Goal: Task Accomplishment & Management: Manage account settings

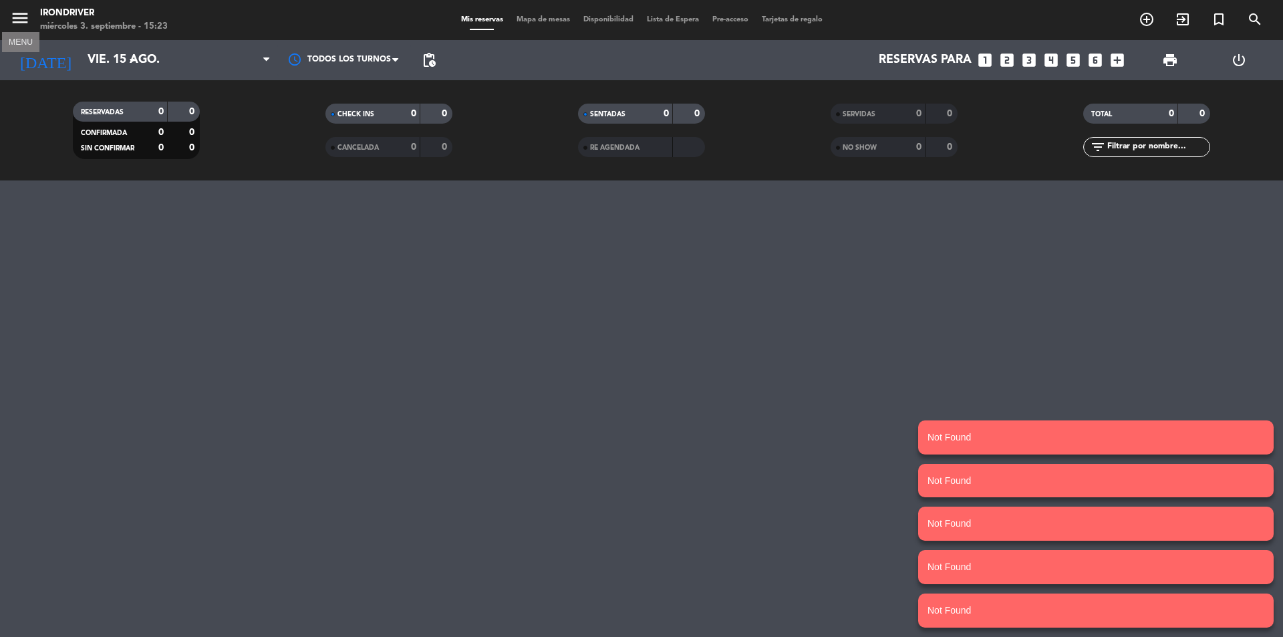
click at [12, 21] on icon "menu" at bounding box center [20, 18] width 20 height 20
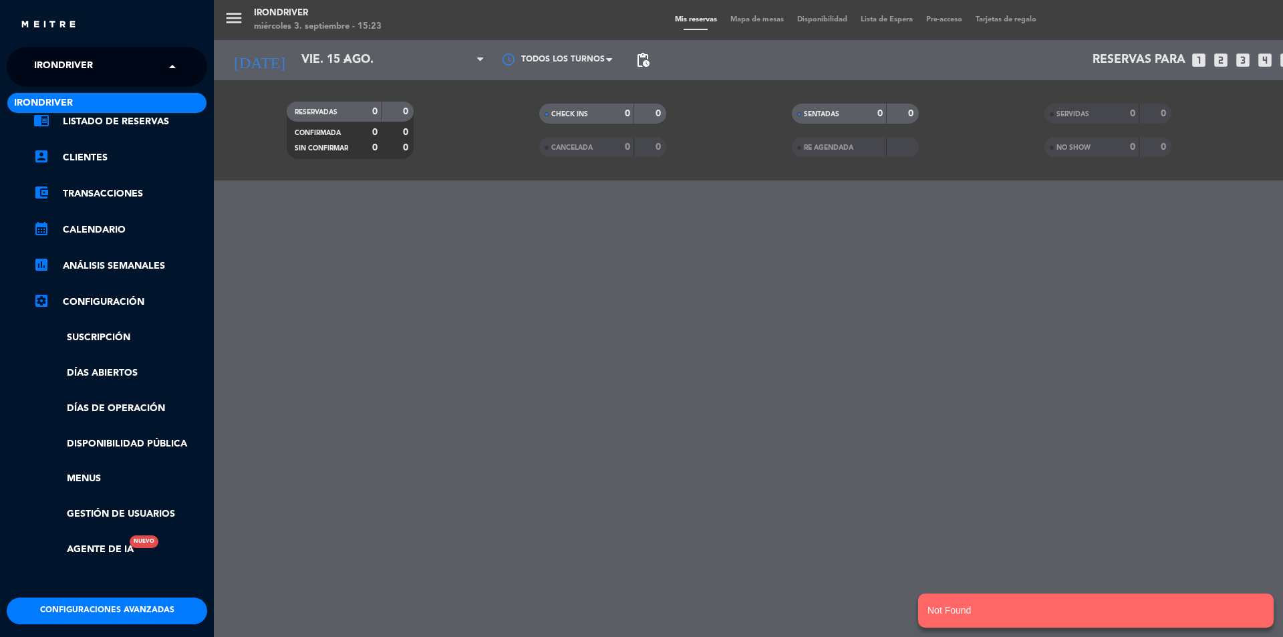
click at [171, 72] on span at bounding box center [175, 67] width 23 height 28
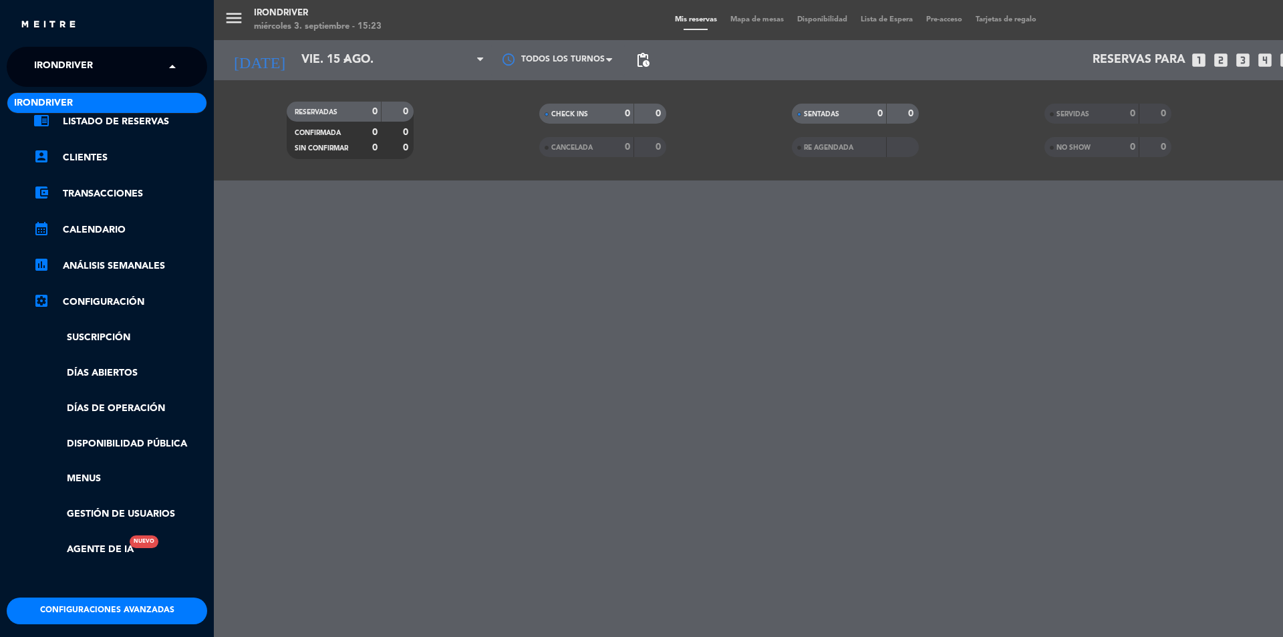
click at [171, 72] on span at bounding box center [175, 67] width 23 height 28
click at [324, 171] on div "menu Irondriver miércoles 3. septiembre - 15:23 Mis reservas Mapa de mesas Disp…" at bounding box center [855, 318] width 1283 height 637
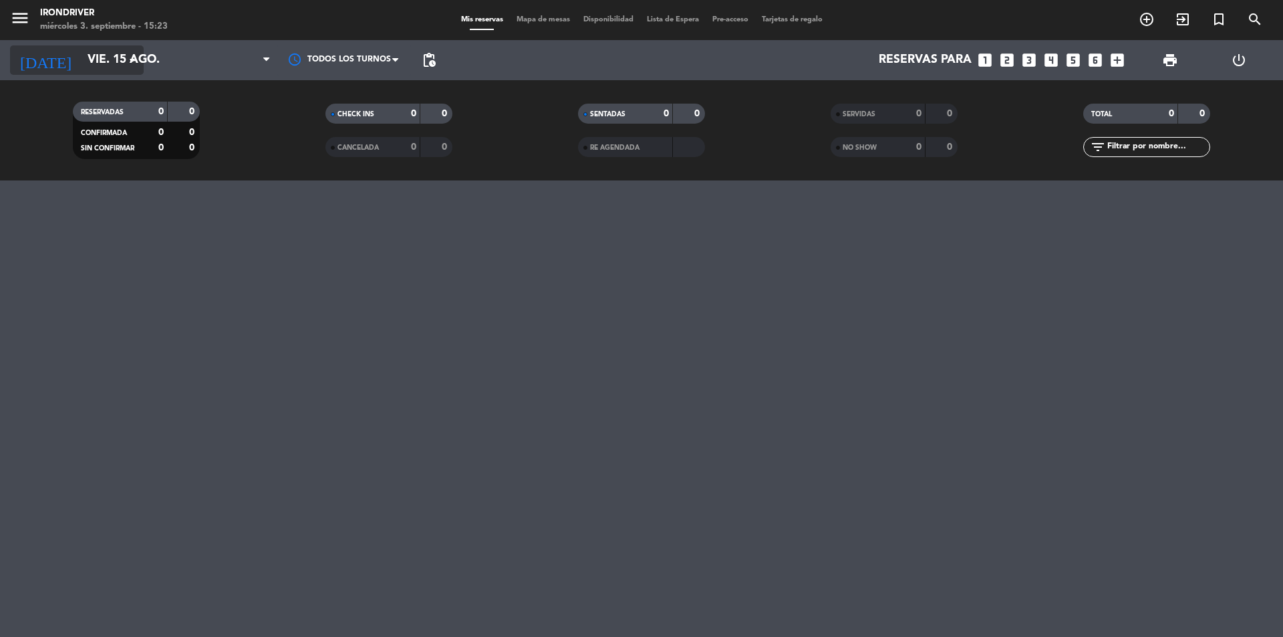
click at [120, 55] on input "vie. 15 ago." at bounding box center [158, 60] width 155 height 27
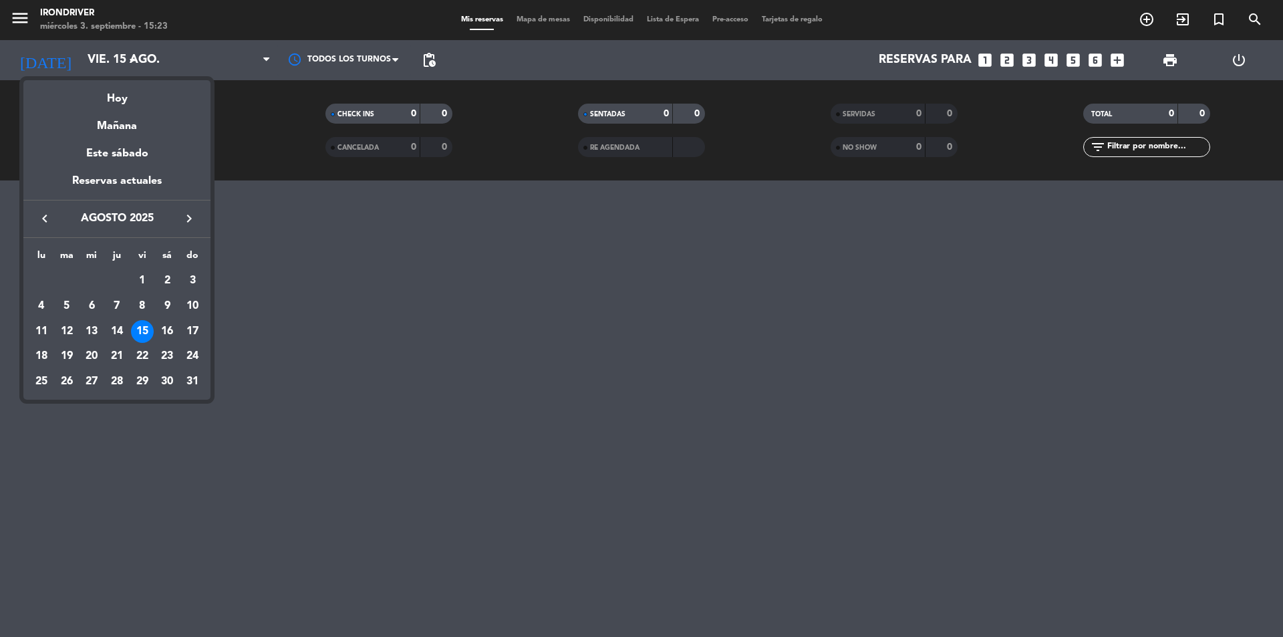
click at [194, 214] on icon "keyboard_arrow_right" at bounding box center [189, 219] width 16 height 16
click at [89, 297] on div "3" at bounding box center [91, 306] width 23 height 23
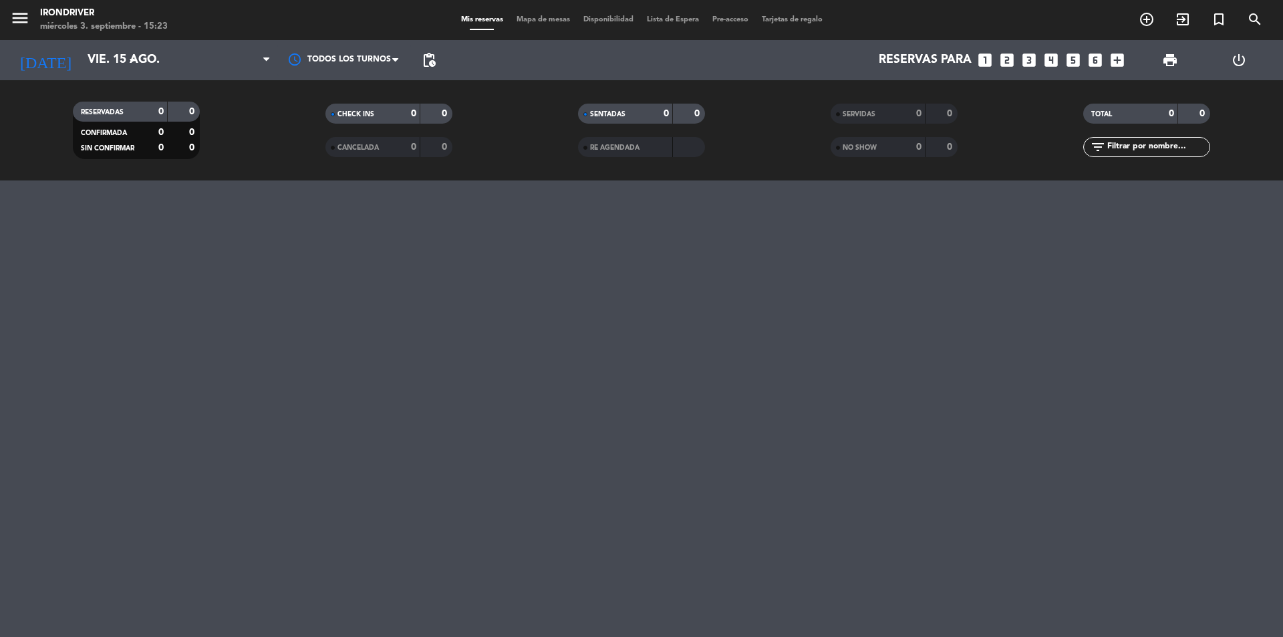
type input "mié. [DATE]"
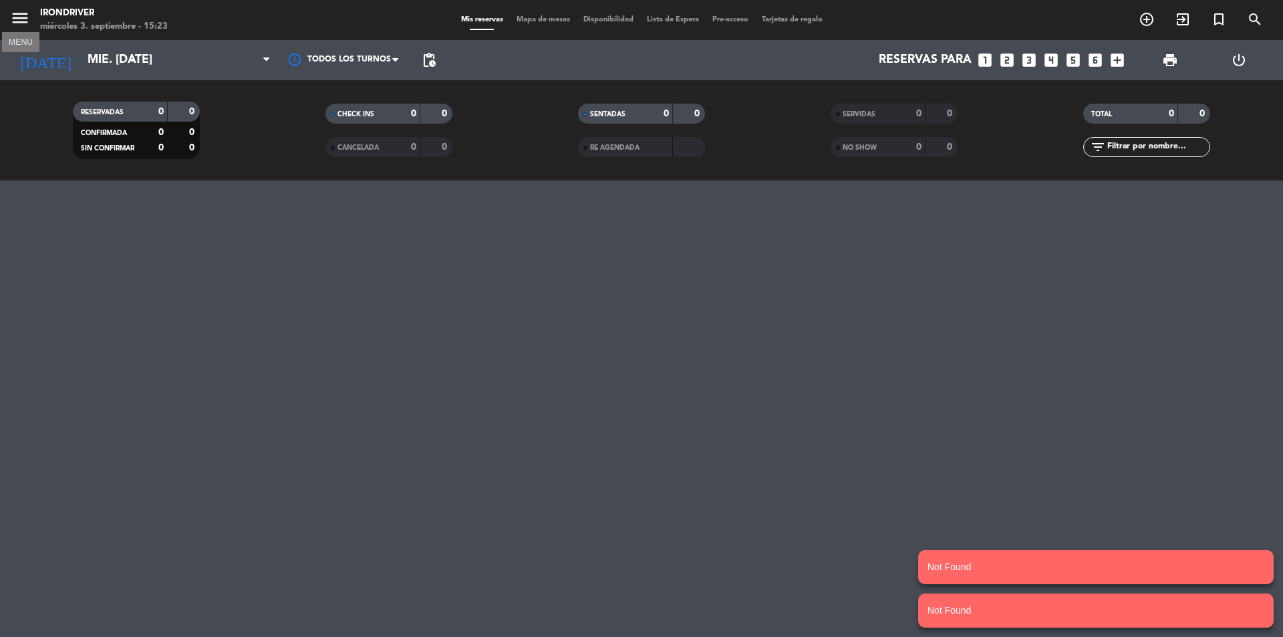
click at [19, 20] on icon "menu" at bounding box center [20, 18] width 20 height 20
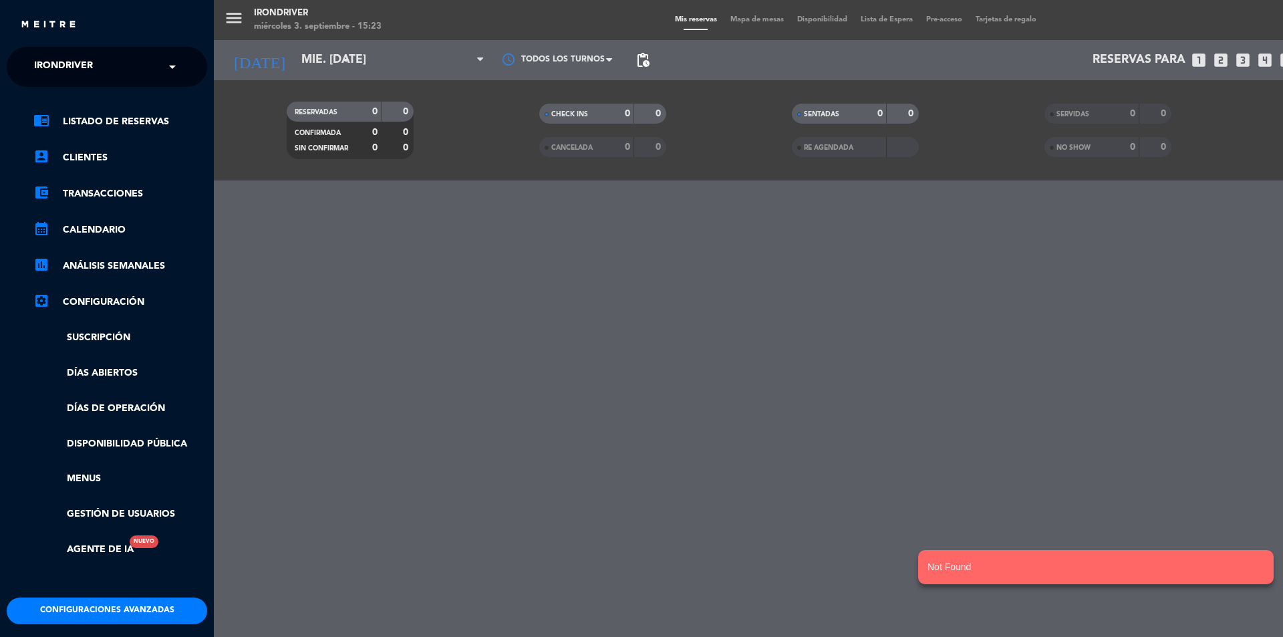
click at [154, 62] on input "text" at bounding box center [108, 67] width 163 height 29
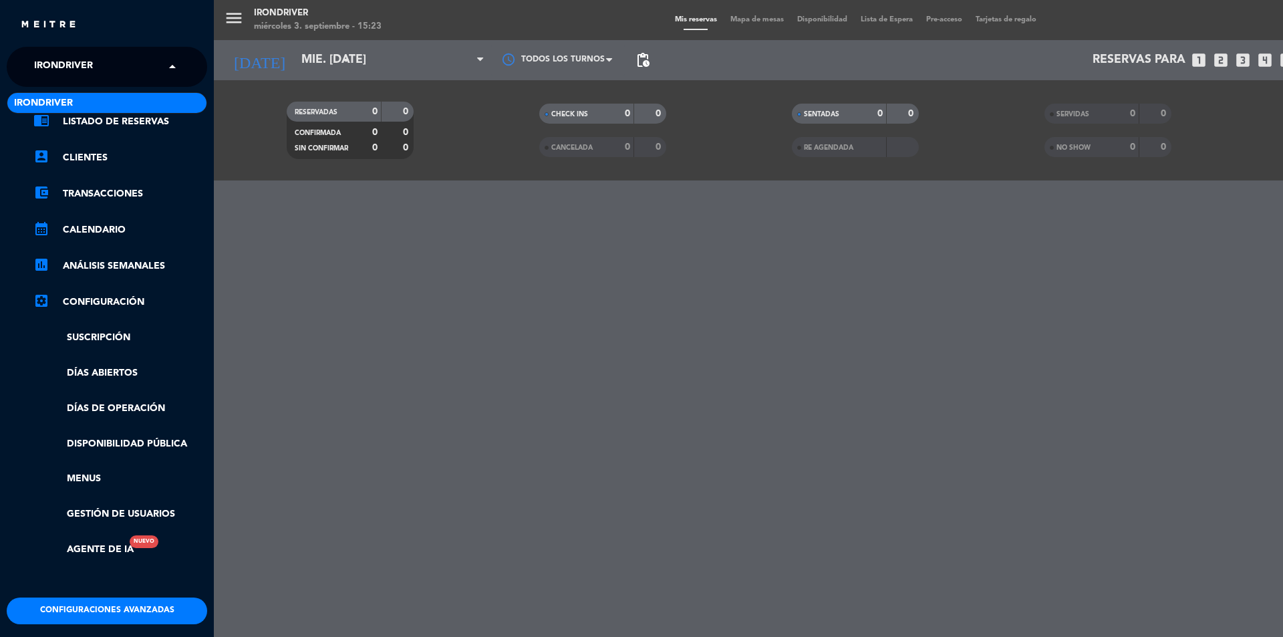
click at [170, 80] on span at bounding box center [175, 67] width 23 height 28
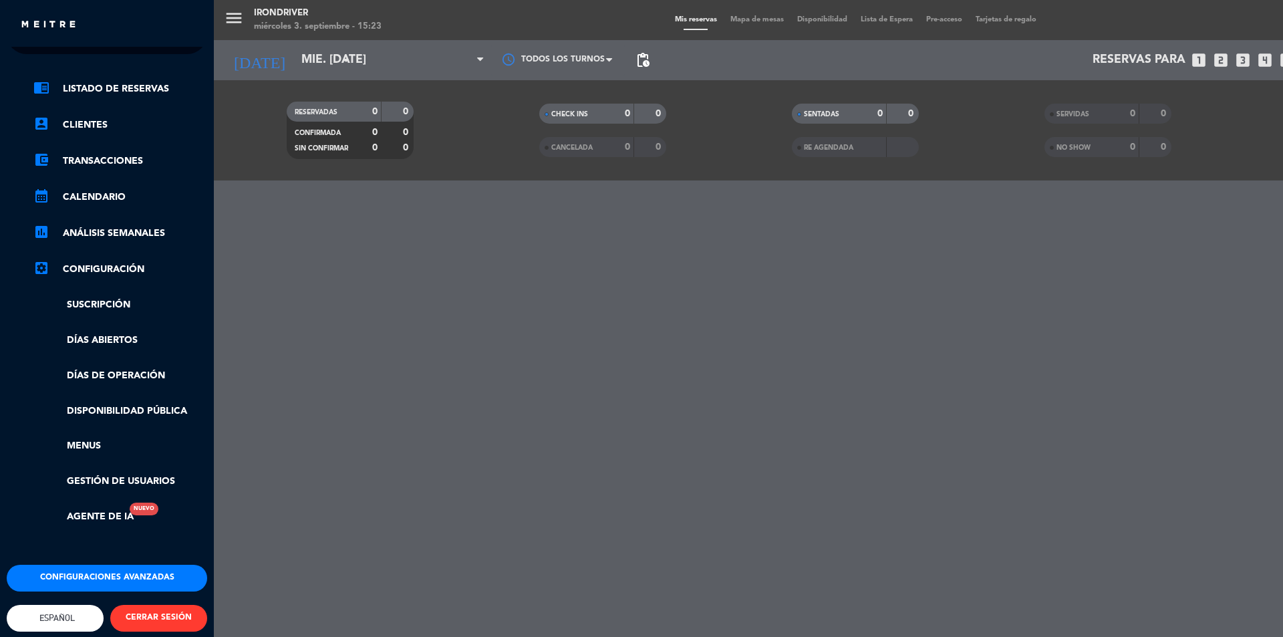
scroll to position [51, 0]
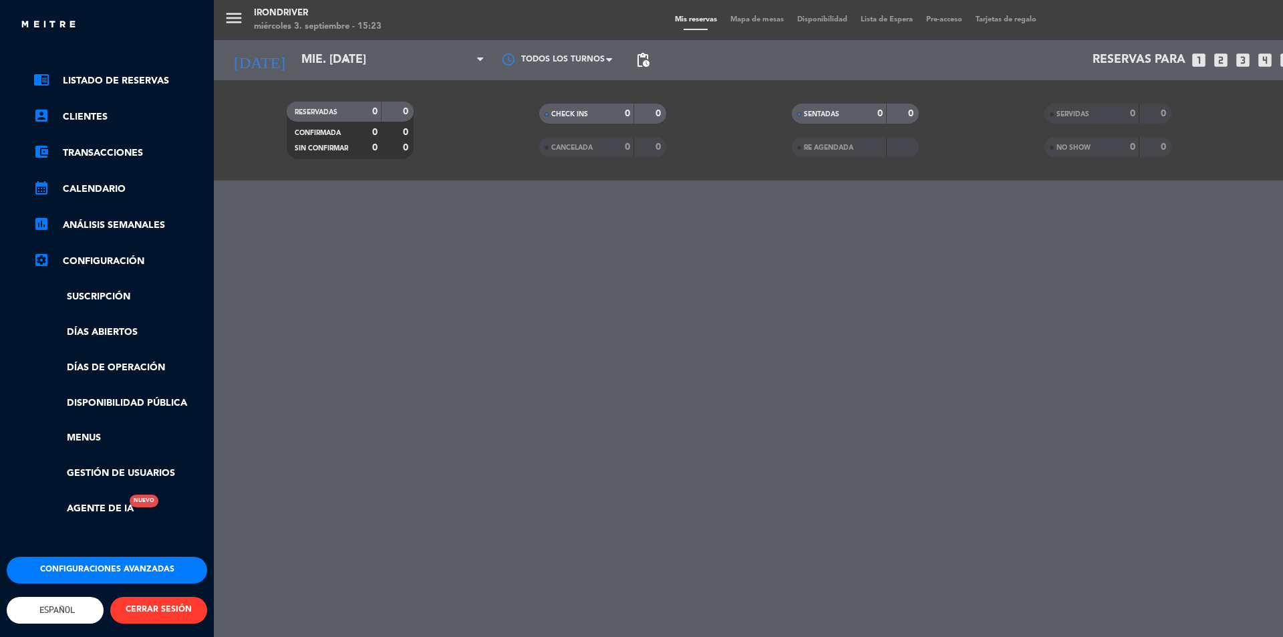
click at [171, 601] on button "CERRAR SESIÓN" at bounding box center [158, 610] width 97 height 27
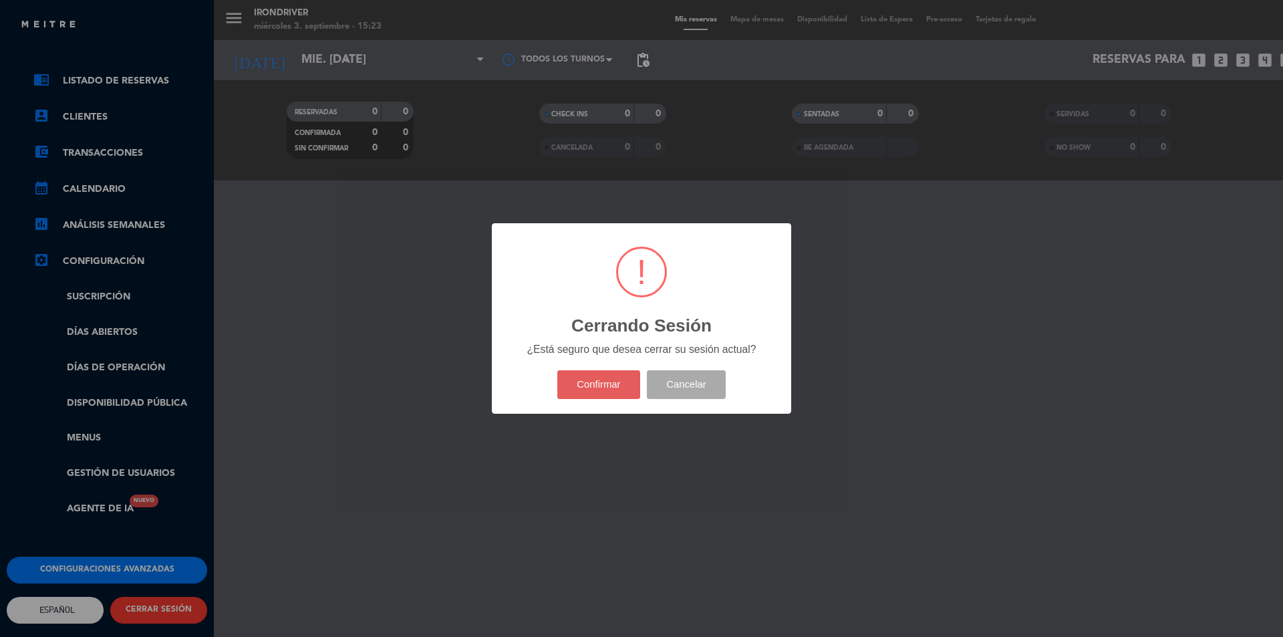
click at [619, 384] on button "Confirmar" at bounding box center [599, 384] width 84 height 29
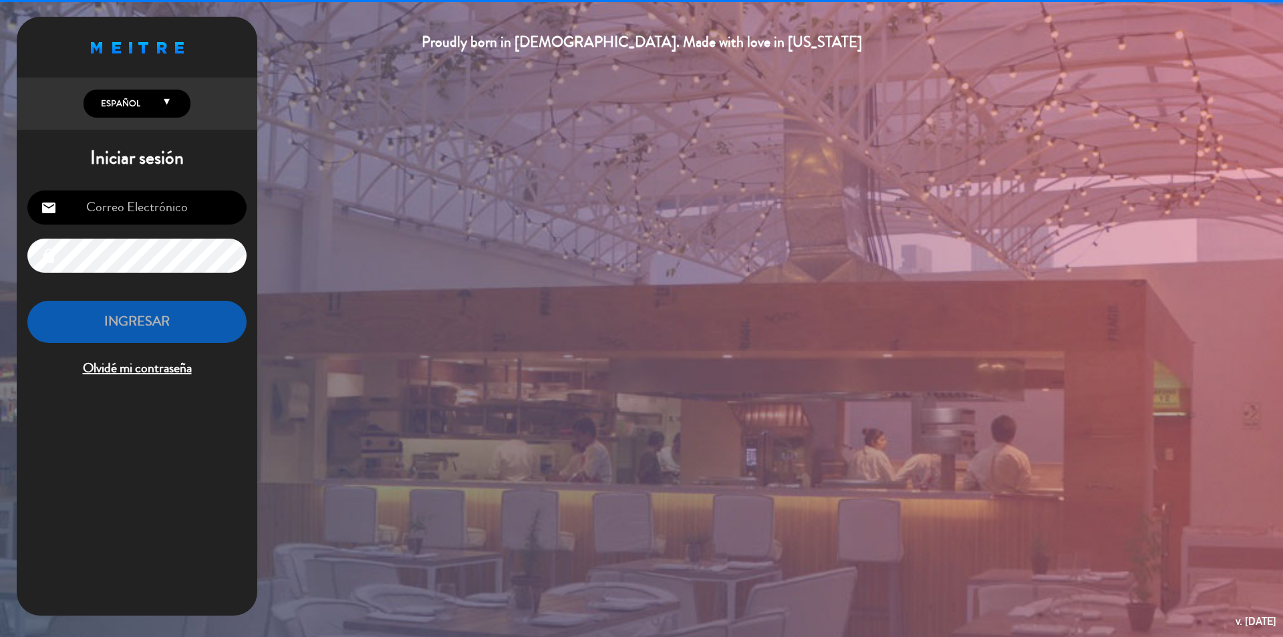
click at [187, 210] on input "email" at bounding box center [136, 207] width 219 height 34
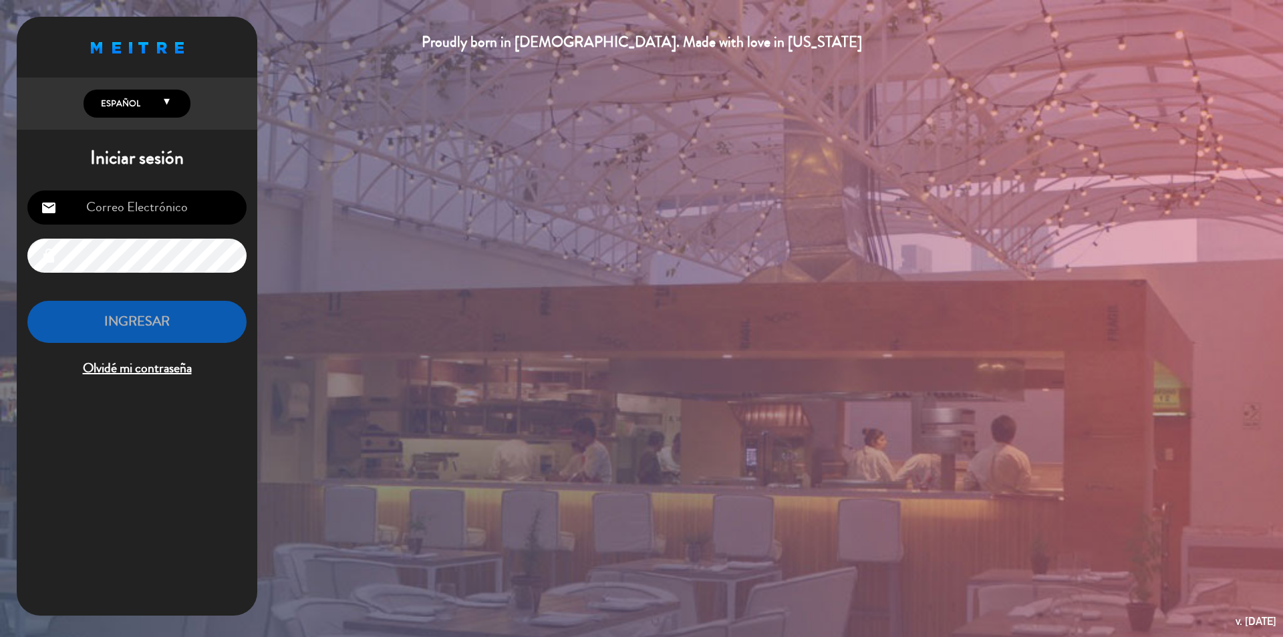
click at [192, 407] on div "Proudly born in [DEMOGRAPHIC_DATA]. Made with love in [US_STATE] English Españo…" at bounding box center [137, 316] width 241 height 599
click at [174, 202] on input "email" at bounding box center [136, 207] width 219 height 34
type input "[EMAIL_ADDRESS][DOMAIN_NAME]"
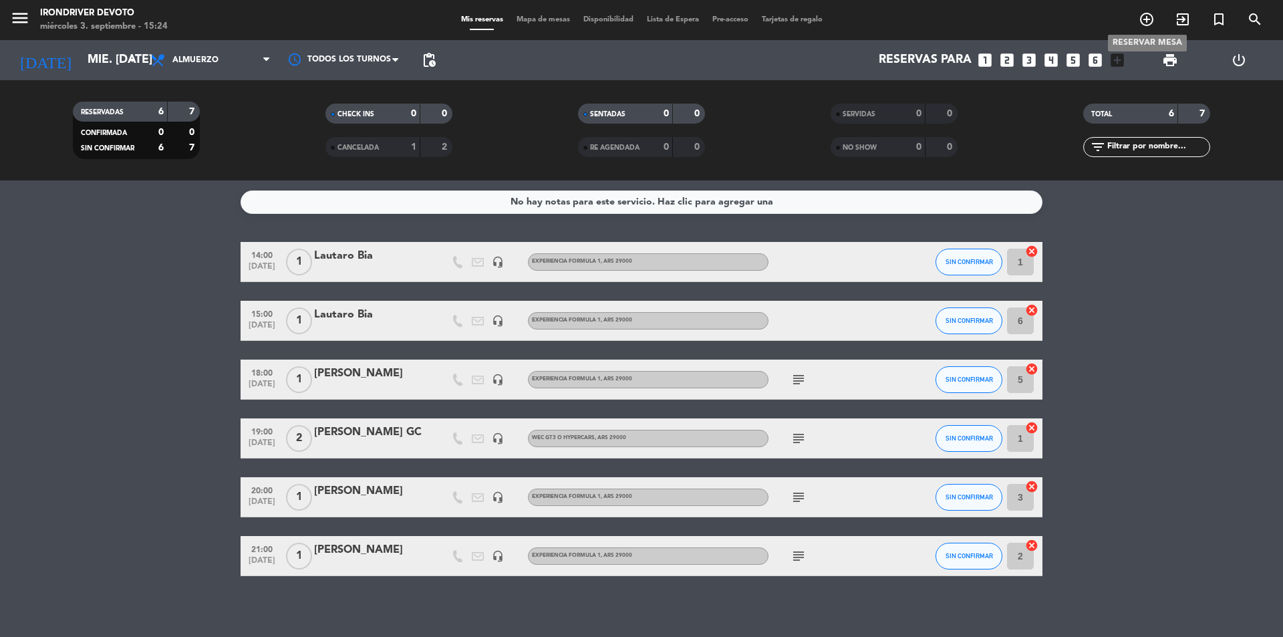
click at [1148, 25] on icon "add_circle_outline" at bounding box center [1147, 19] width 16 height 16
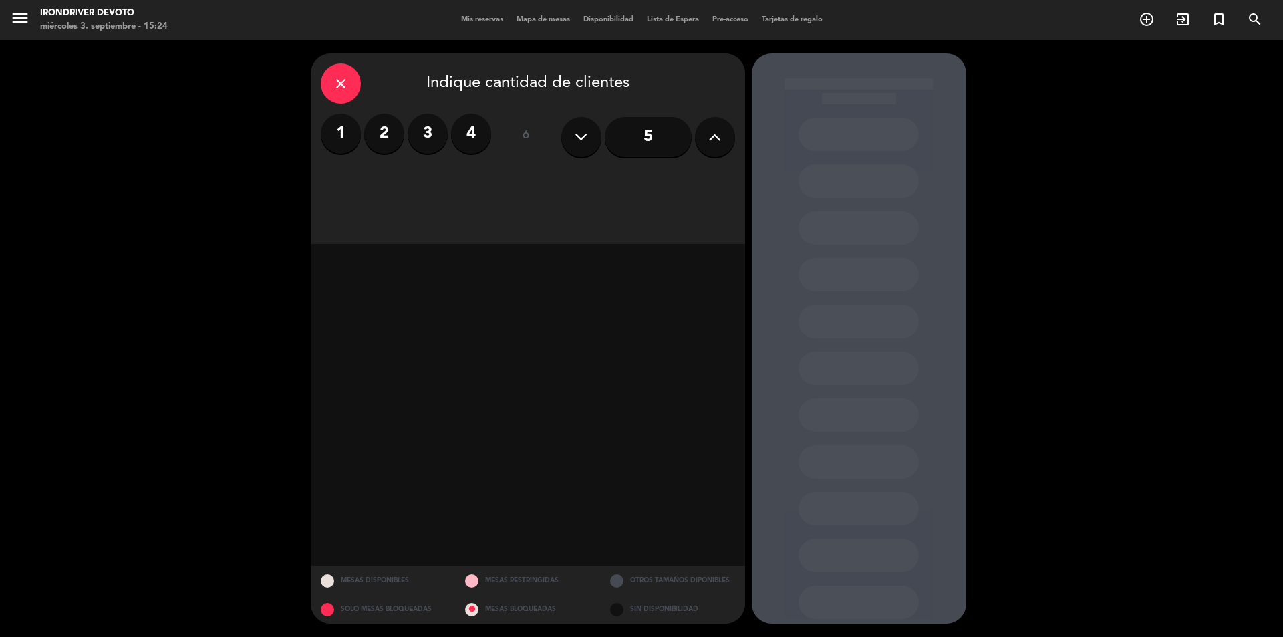
click at [490, 18] on span "Mis reservas" at bounding box center [481, 19] width 55 height 7
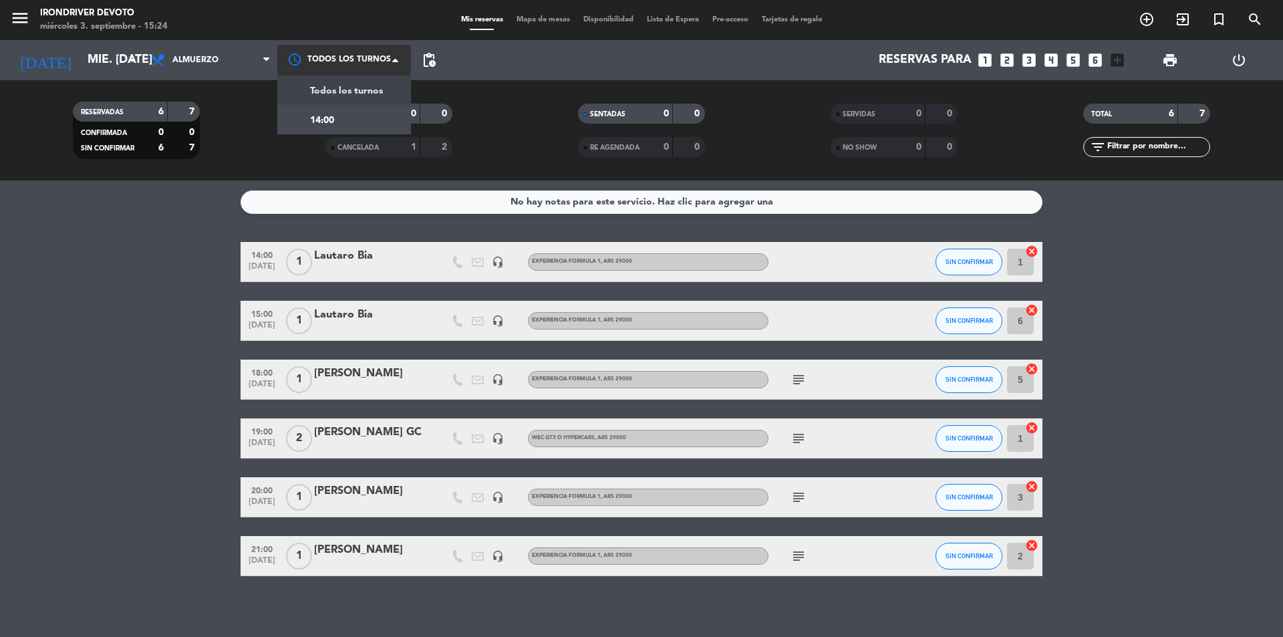
click at [344, 59] on div at bounding box center [344, 60] width 134 height 30
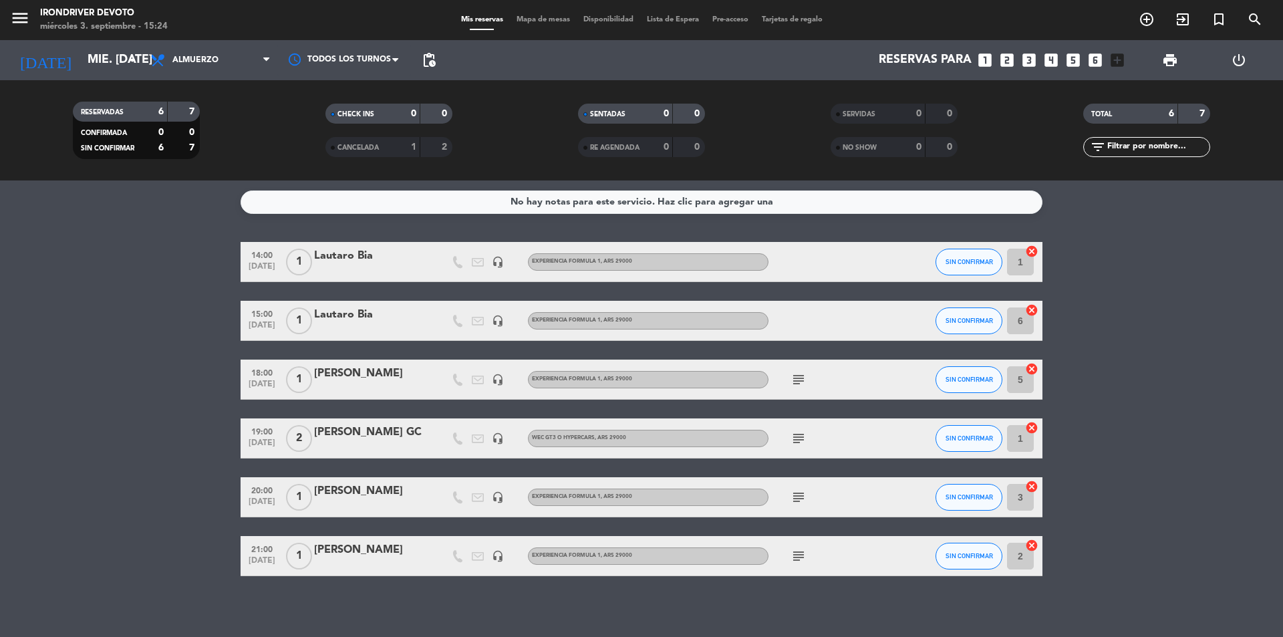
click at [728, 200] on div "No hay notas para este servicio. Haz clic para agregar una" at bounding box center [642, 201] width 263 height 15
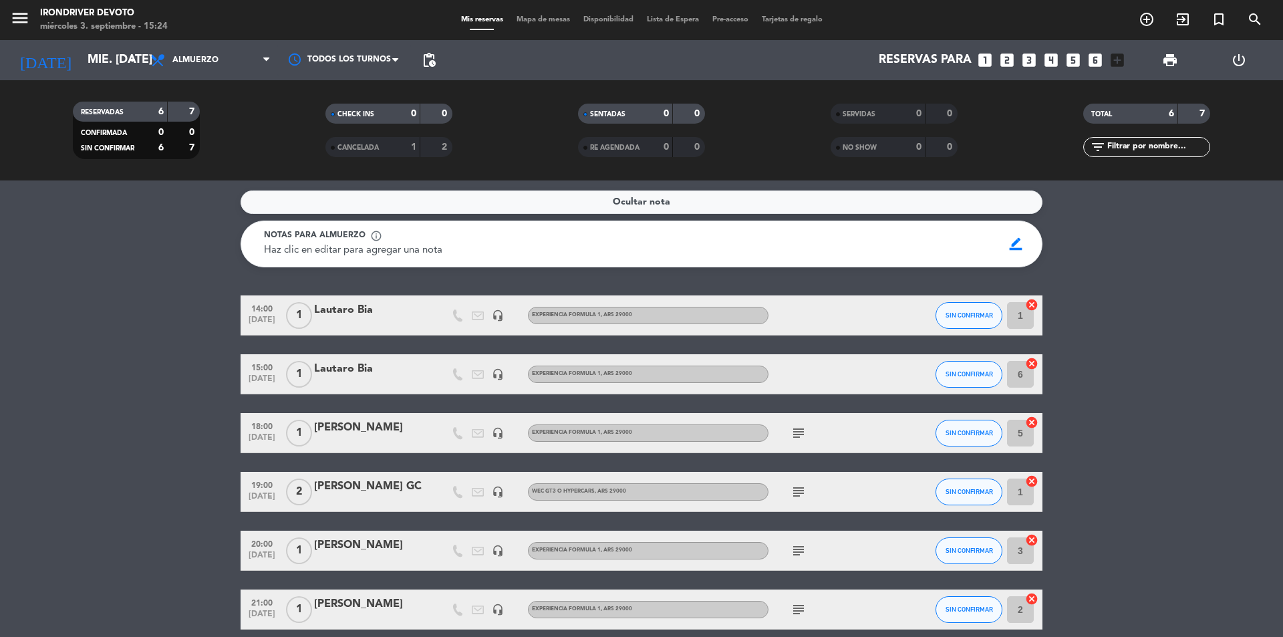
click at [875, 196] on div "Ocultar nota" at bounding box center [642, 201] width 802 height 23
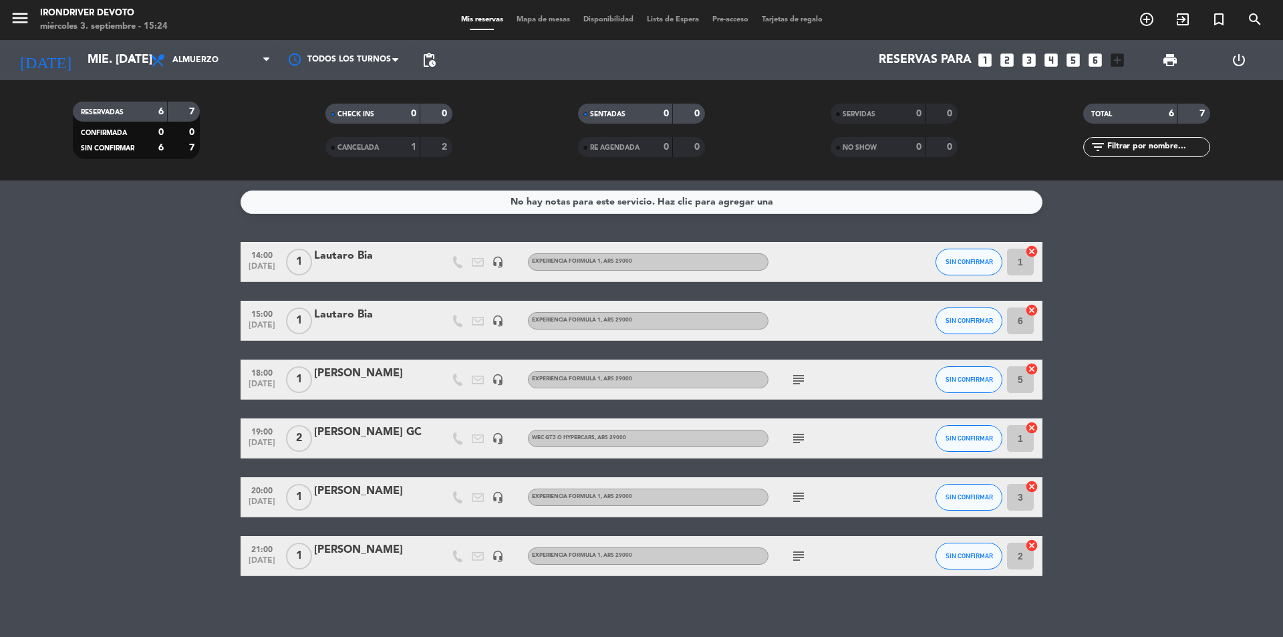
click at [610, 19] on span "Disponibilidad" at bounding box center [608, 19] width 63 height 7
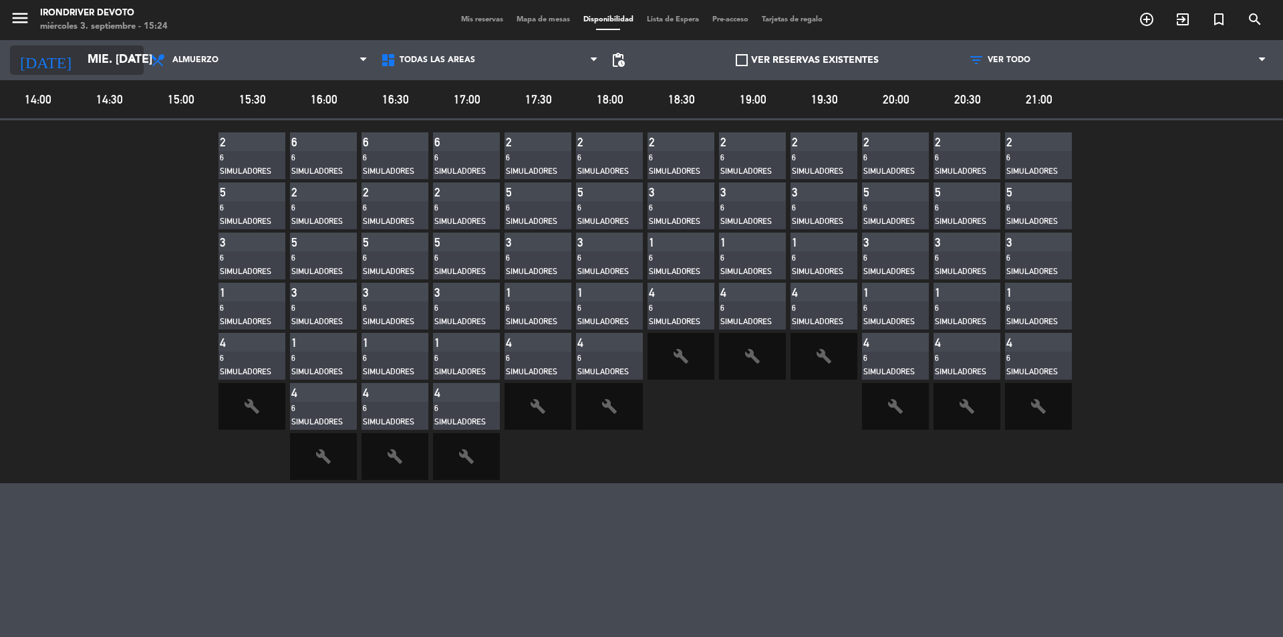
click at [111, 51] on input "mié. [DATE]" at bounding box center [158, 60] width 155 height 27
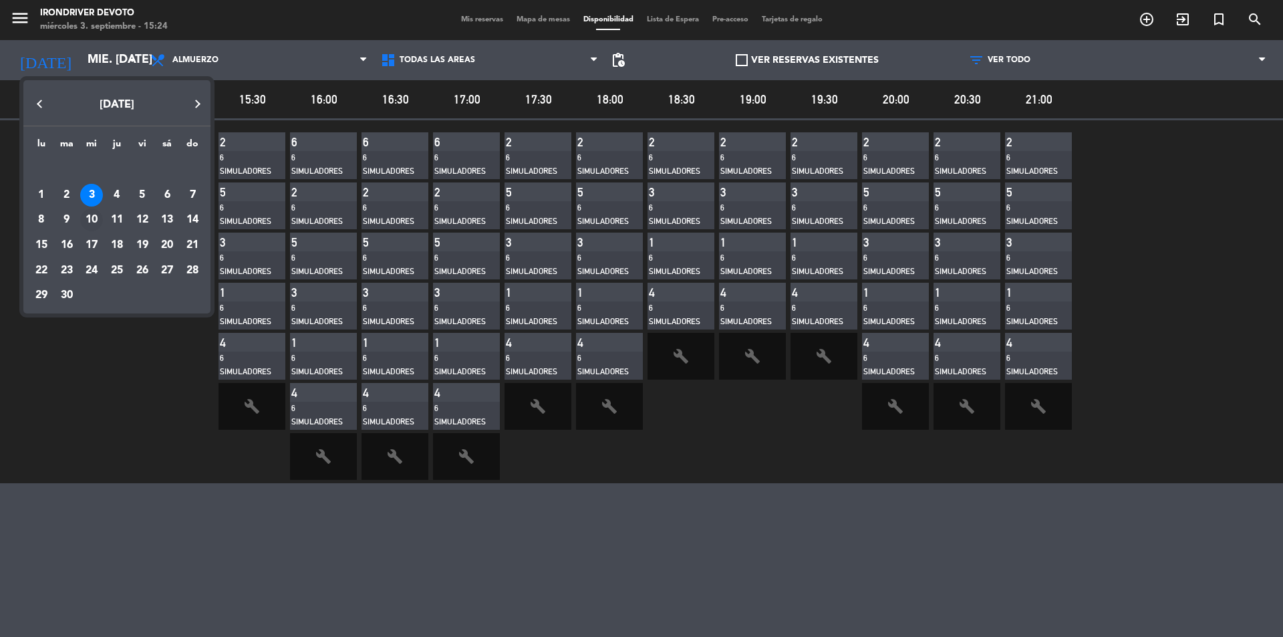
click at [94, 217] on div "10" at bounding box center [91, 220] width 23 height 23
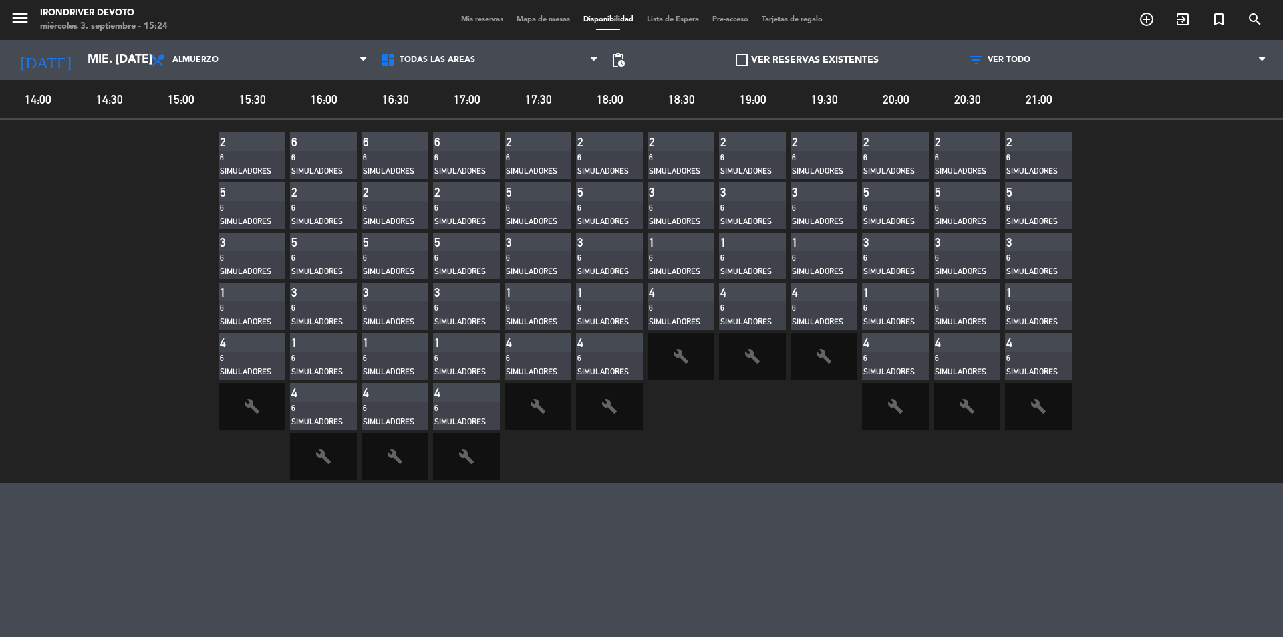
type input "mié. [DATE]"
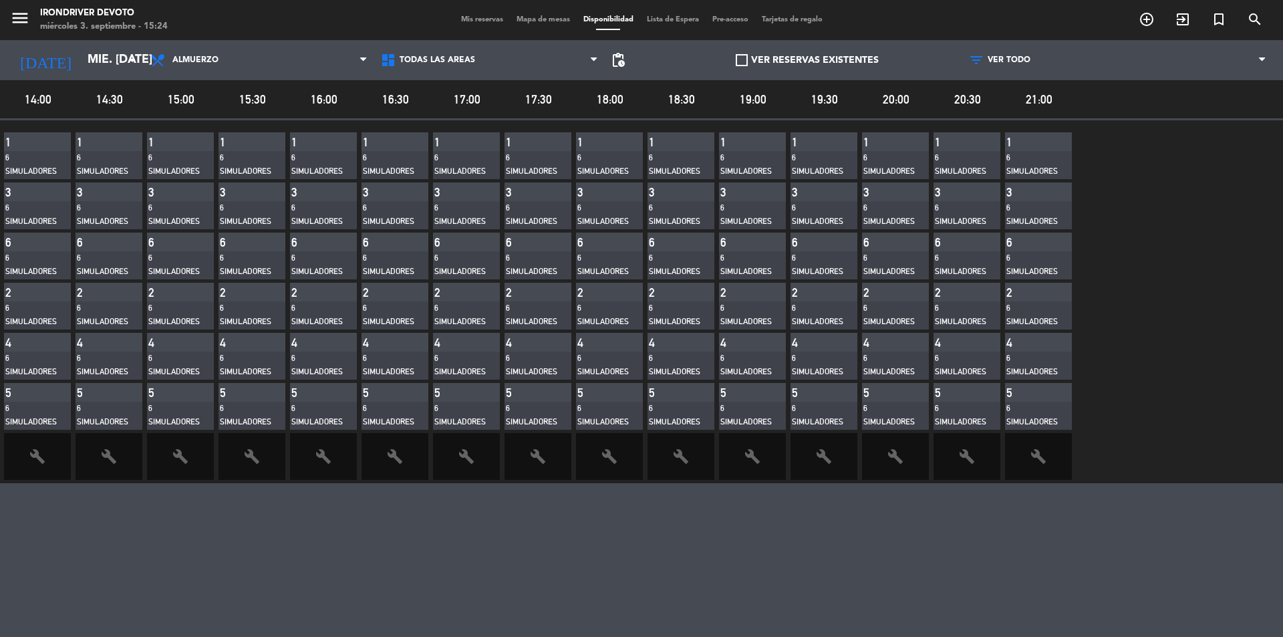
click at [628, 146] on div "1" at bounding box center [609, 141] width 67 height 19
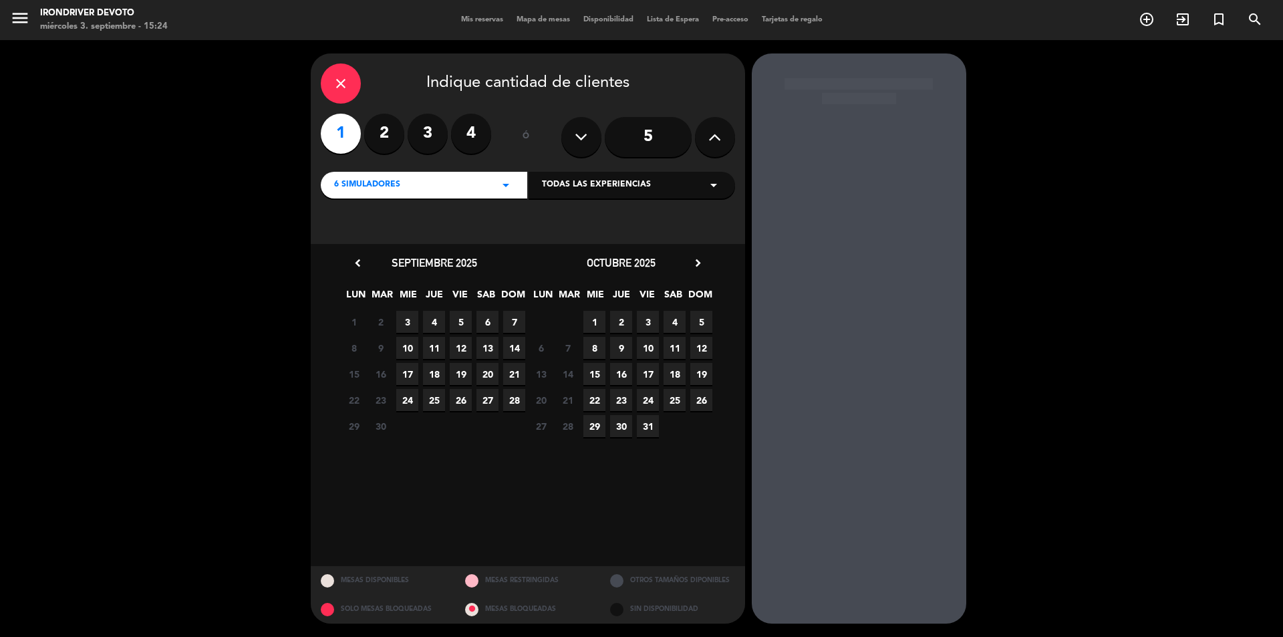
click at [698, 186] on div "Todas las experiencias arrow_drop_down" at bounding box center [632, 185] width 207 height 27
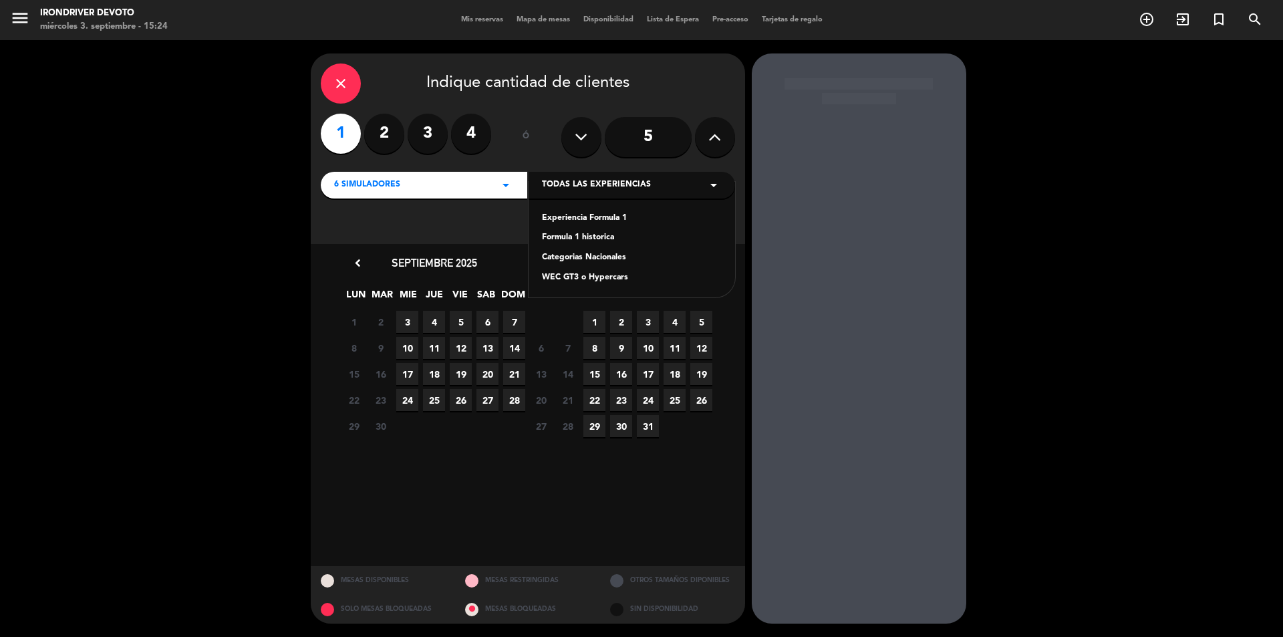
click at [698, 186] on div "Todas las experiencias arrow_drop_down" at bounding box center [632, 185] width 207 height 27
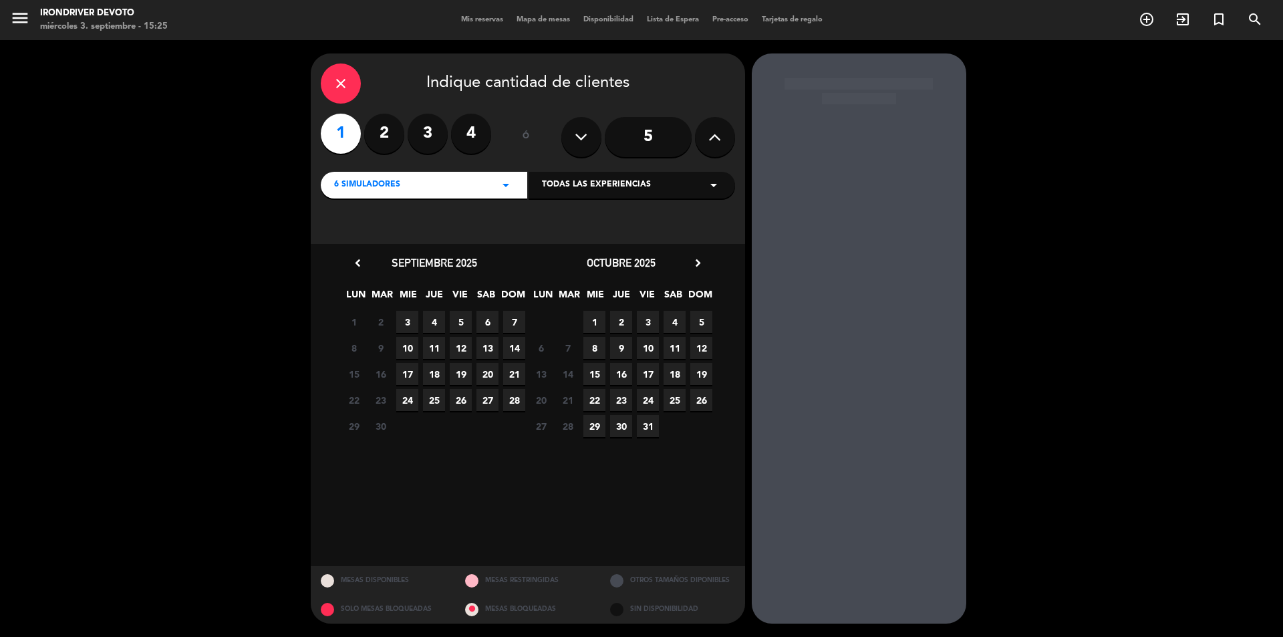
click at [488, 192] on div "6 Simuladores arrow_drop_down" at bounding box center [424, 185] width 207 height 27
click at [352, 76] on div "close" at bounding box center [341, 83] width 40 height 40
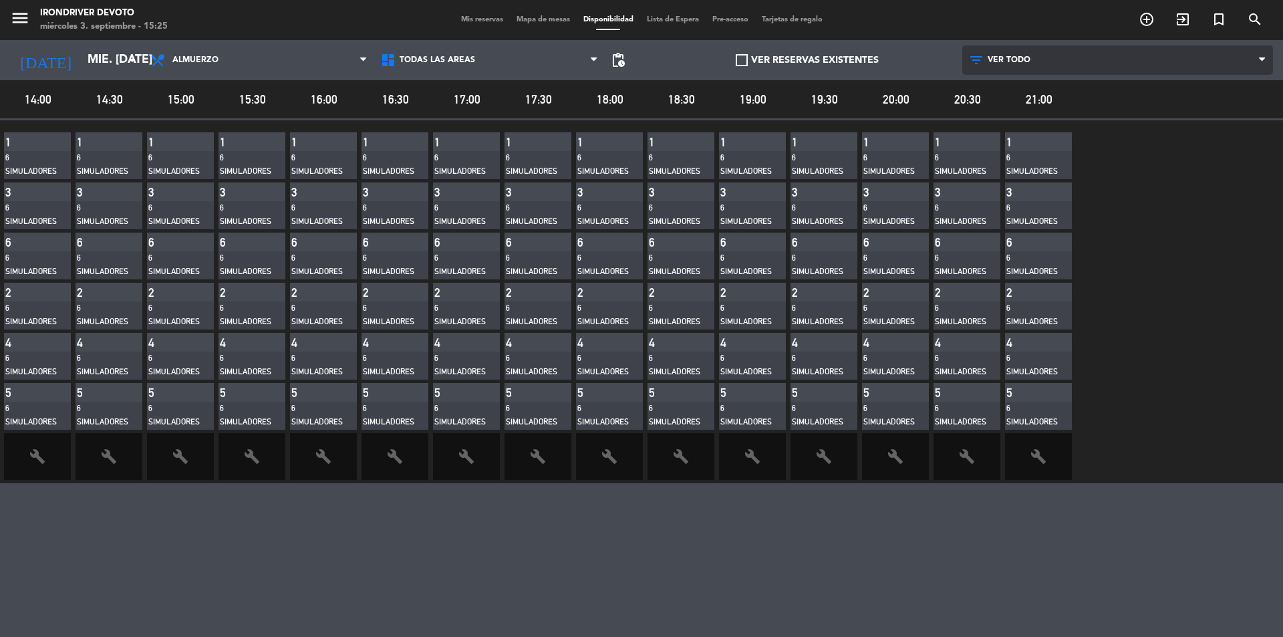
click at [1010, 61] on span "VER TODO" at bounding box center [1009, 59] width 43 height 9
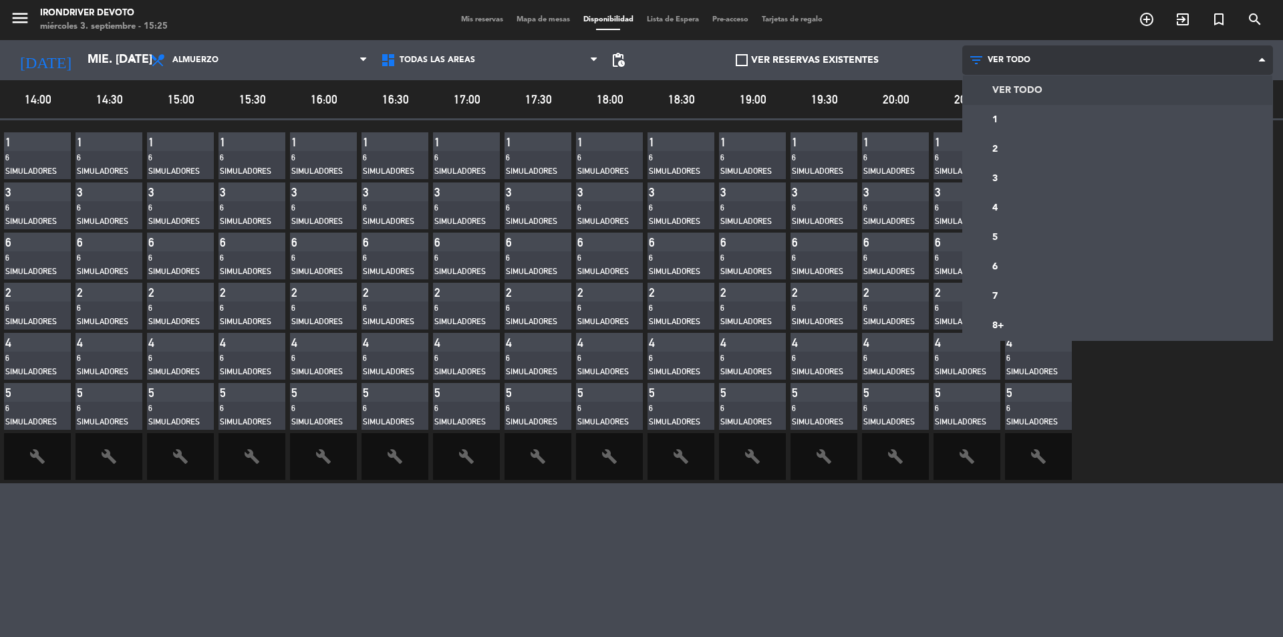
click at [1010, 61] on span "VER TODO" at bounding box center [1009, 59] width 43 height 9
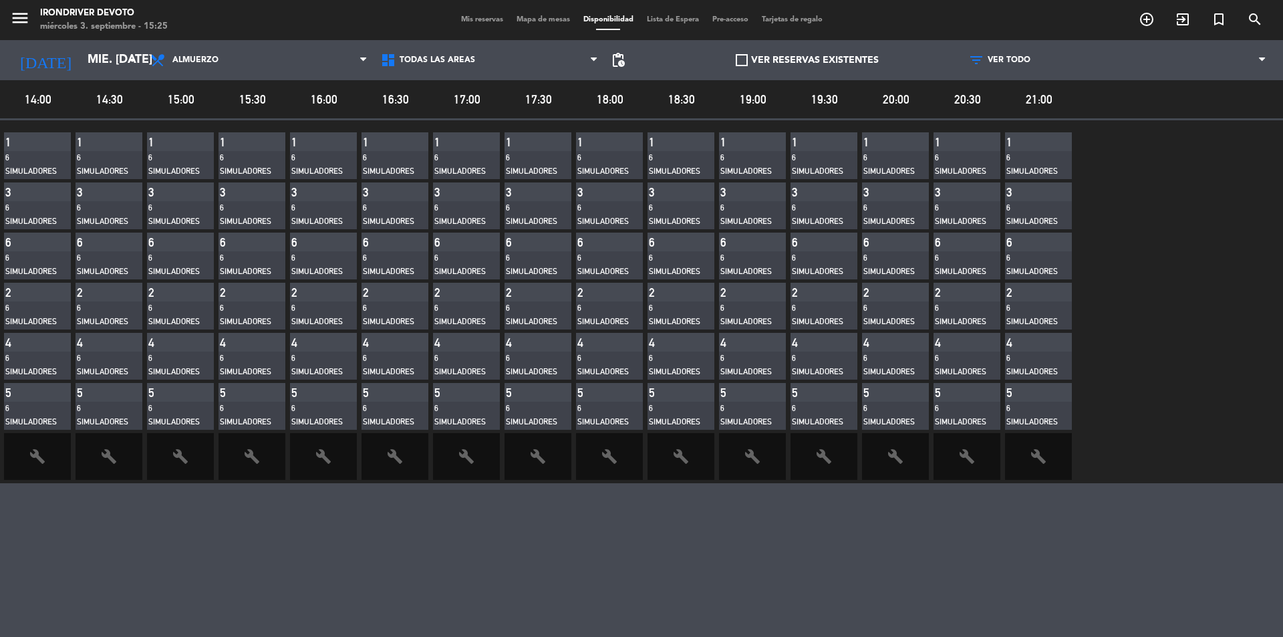
click at [607, 156] on div "6 Simuladores" at bounding box center [600, 165] width 47 height 26
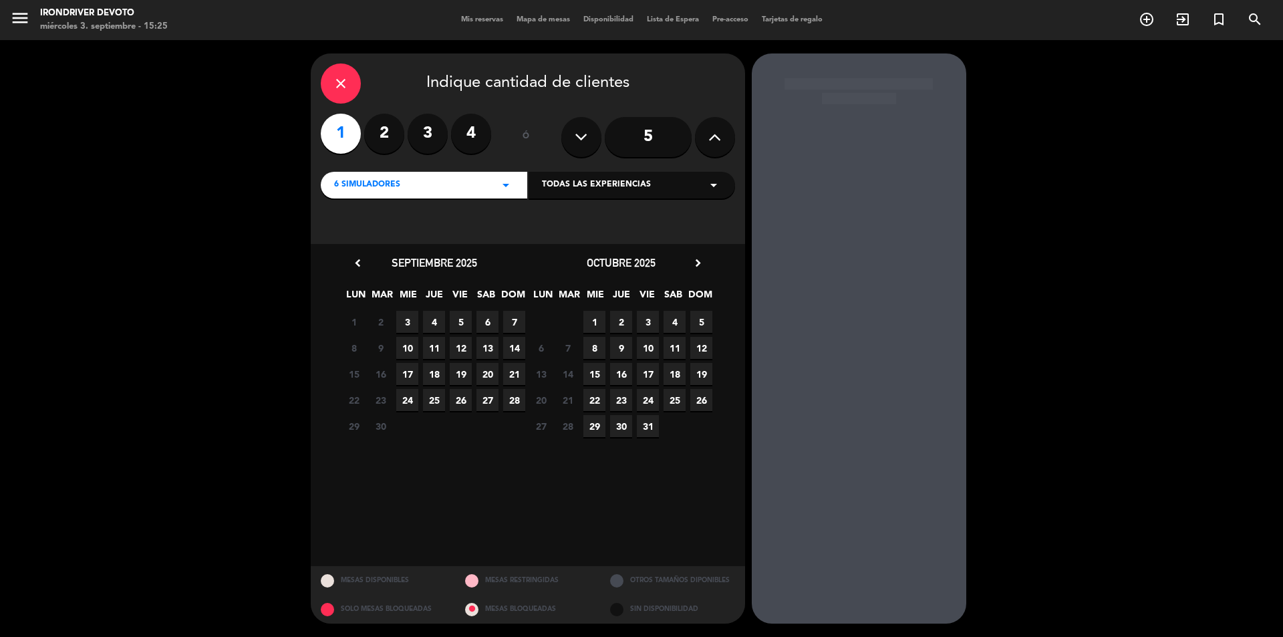
click at [624, 185] on span "Todas las experiencias" at bounding box center [596, 184] width 109 height 13
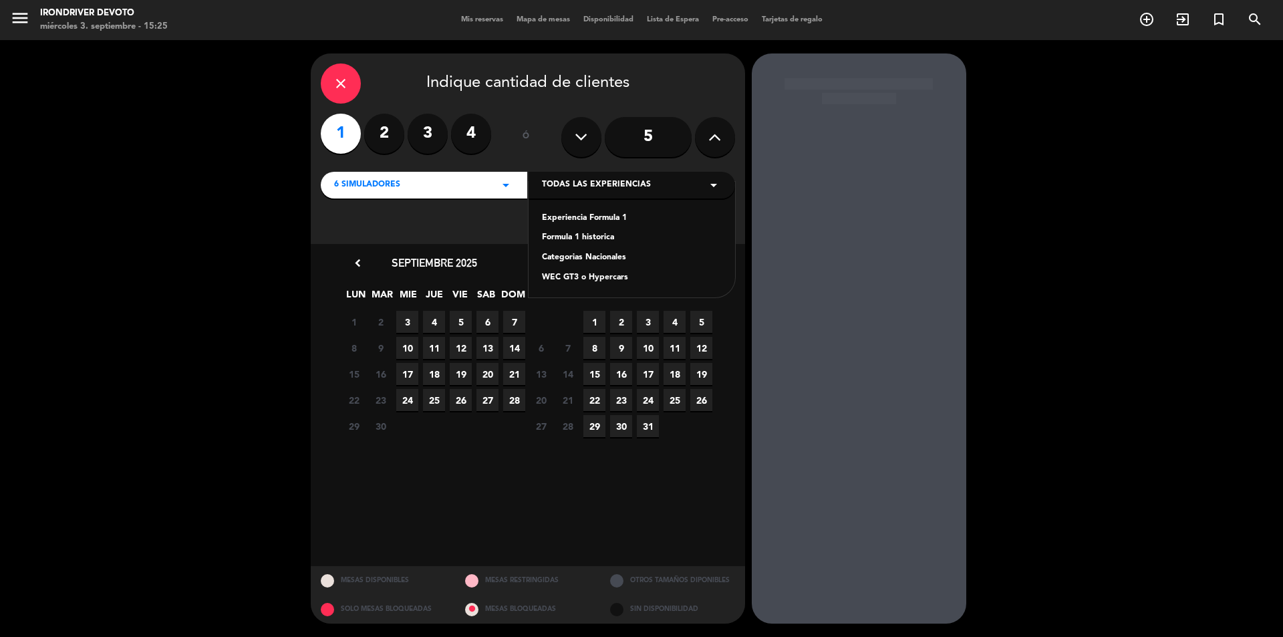
click at [624, 185] on span "Todas las experiencias" at bounding box center [596, 184] width 109 height 13
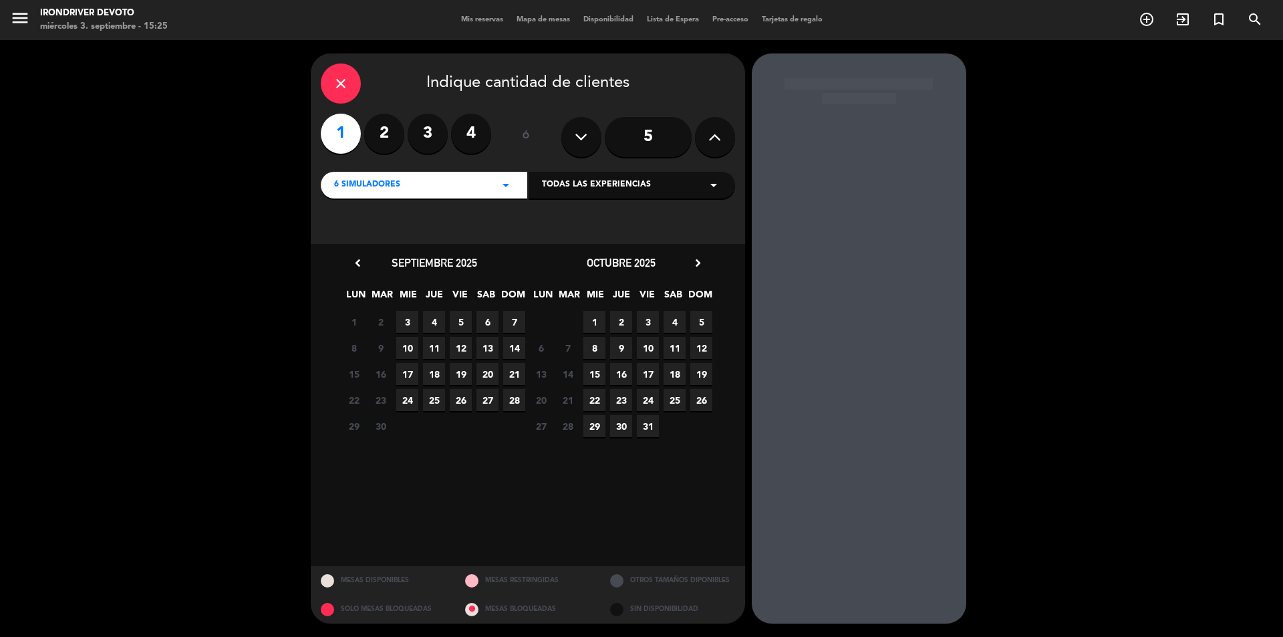
click at [486, 17] on span "Mis reservas" at bounding box center [481, 19] width 55 height 7
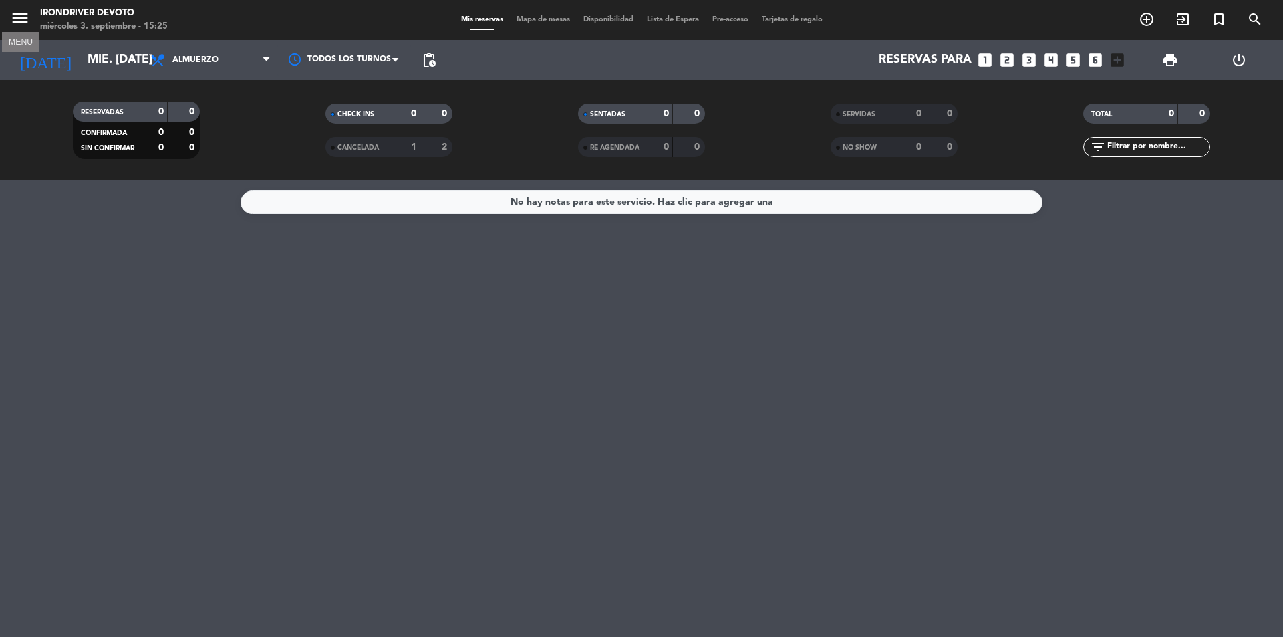
click at [14, 19] on icon "menu" at bounding box center [20, 18] width 20 height 20
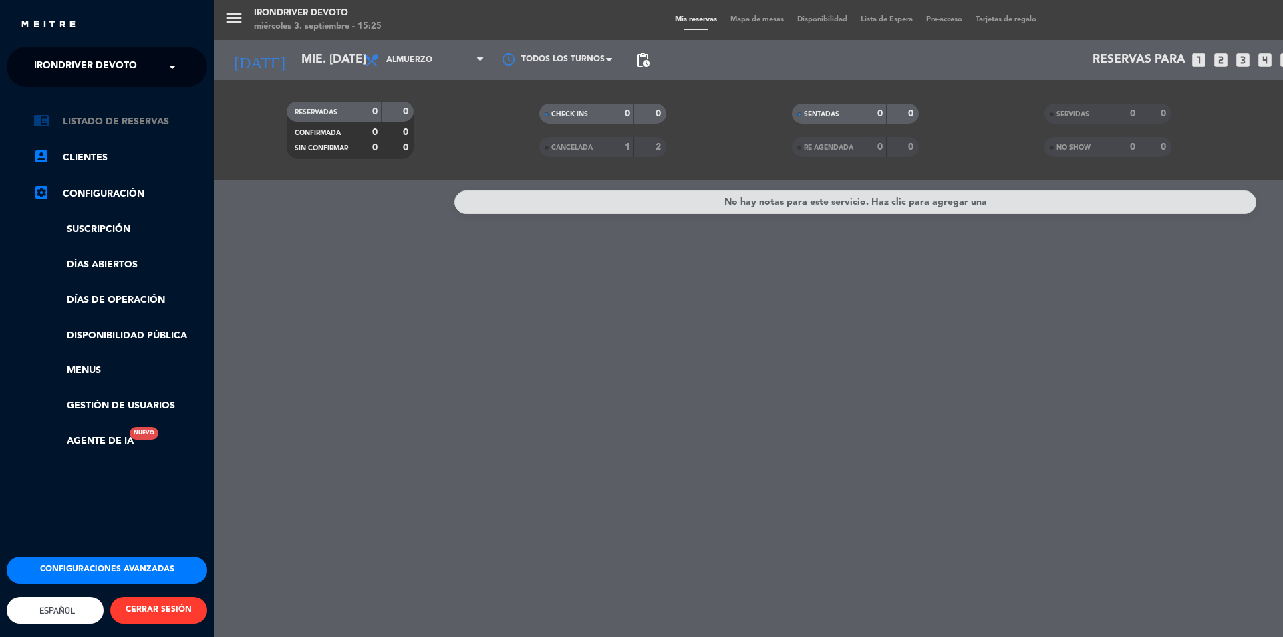
click at [133, 125] on link "chrome_reader_mode Listado de Reservas" at bounding box center [120, 122] width 174 height 16
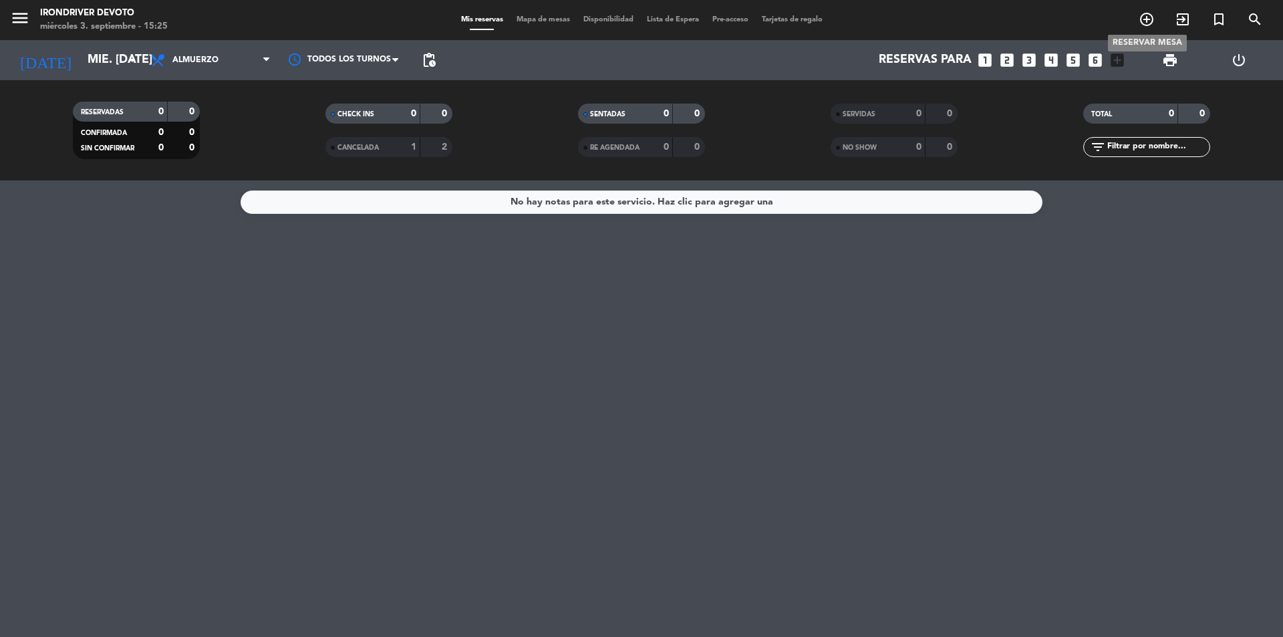
click at [1150, 14] on icon "add_circle_outline" at bounding box center [1147, 19] width 16 height 16
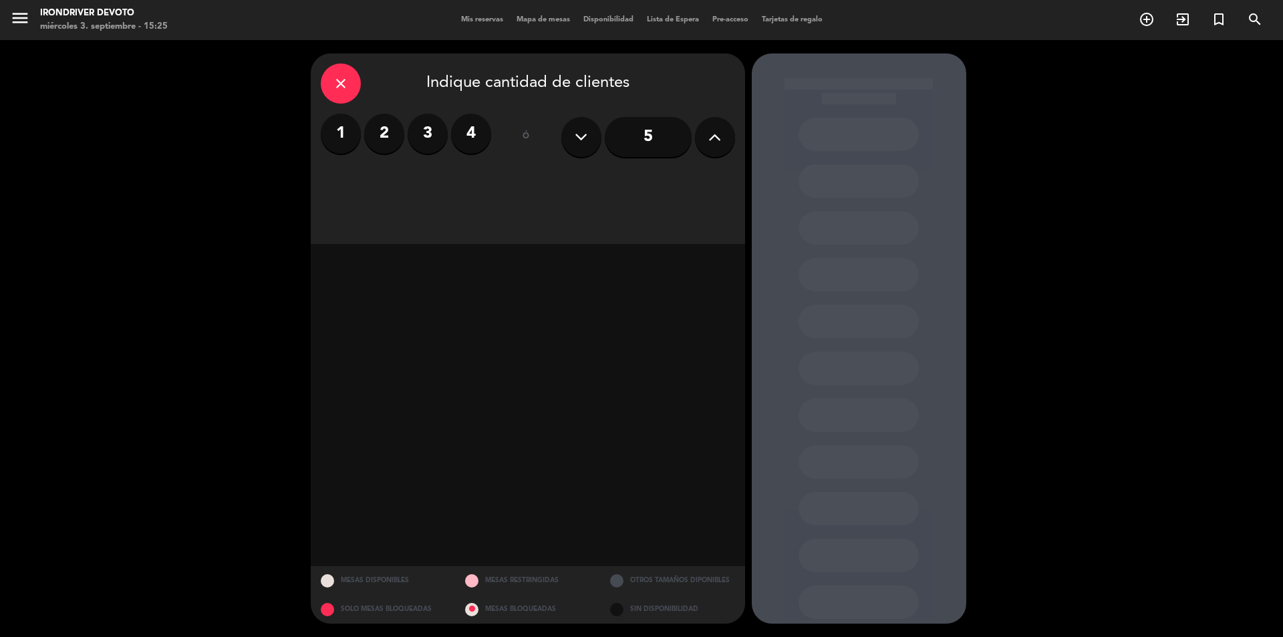
click at [715, 133] on icon at bounding box center [714, 137] width 13 height 20
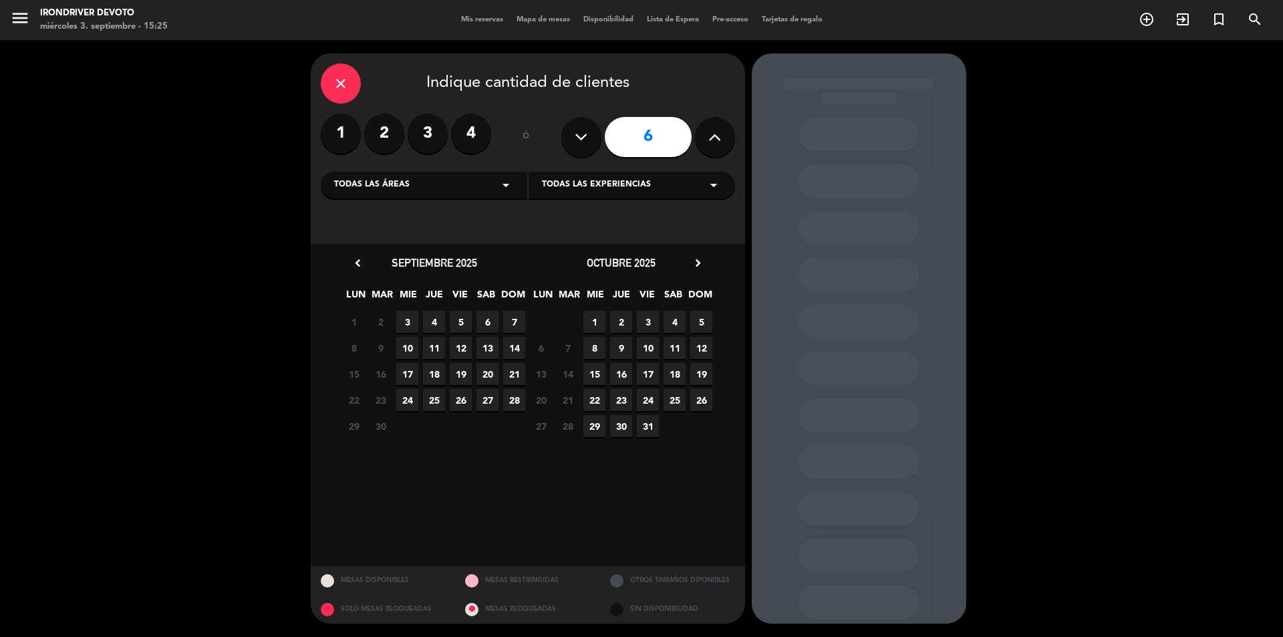
click at [521, 184] on div "Todas las áreas arrow_drop_down" at bounding box center [424, 185] width 207 height 27
click at [411, 342] on span "10" at bounding box center [407, 348] width 22 height 22
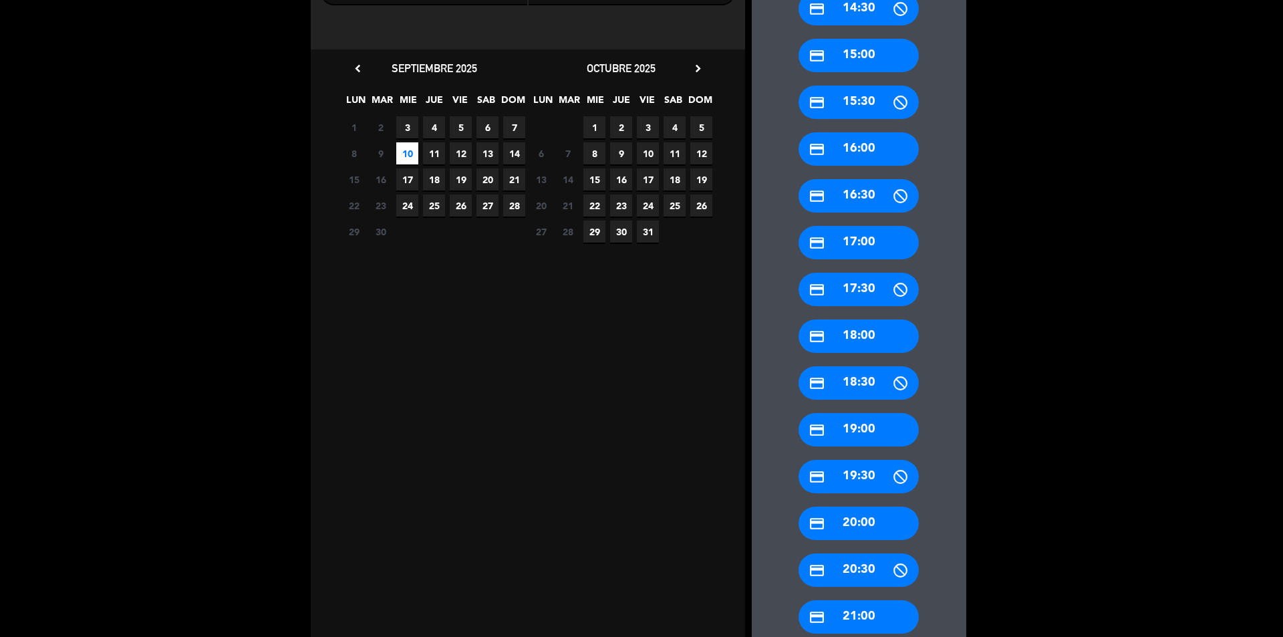
scroll to position [275, 0]
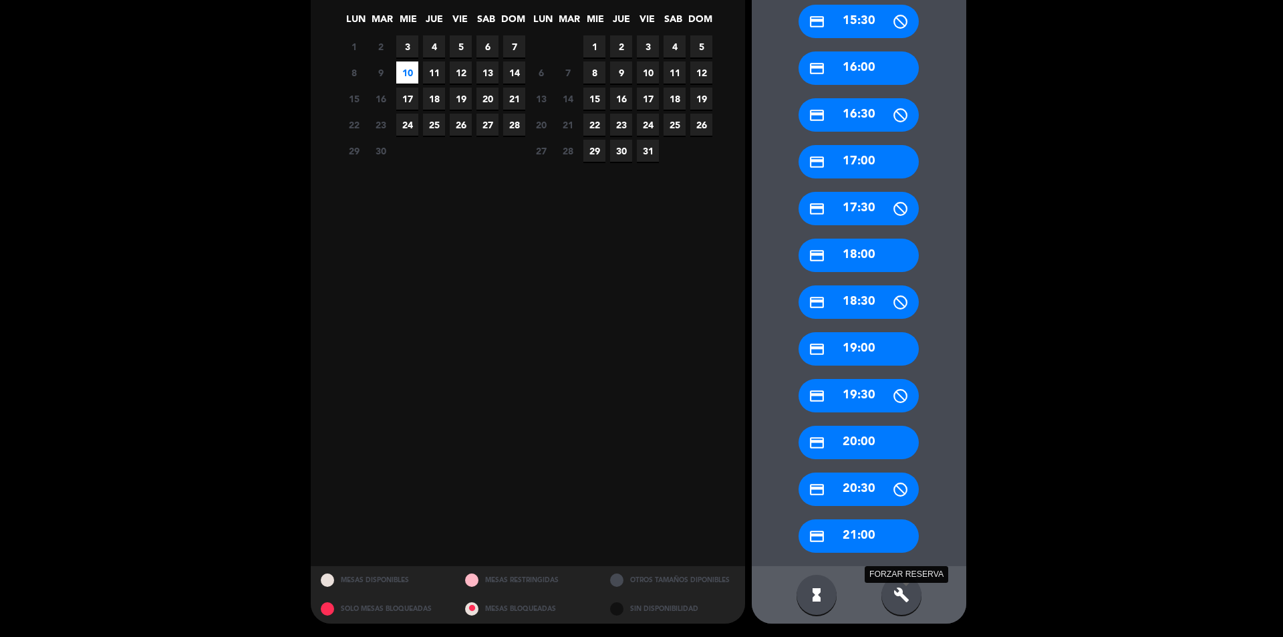
click at [900, 595] on icon "build" at bounding box center [902, 595] width 16 height 16
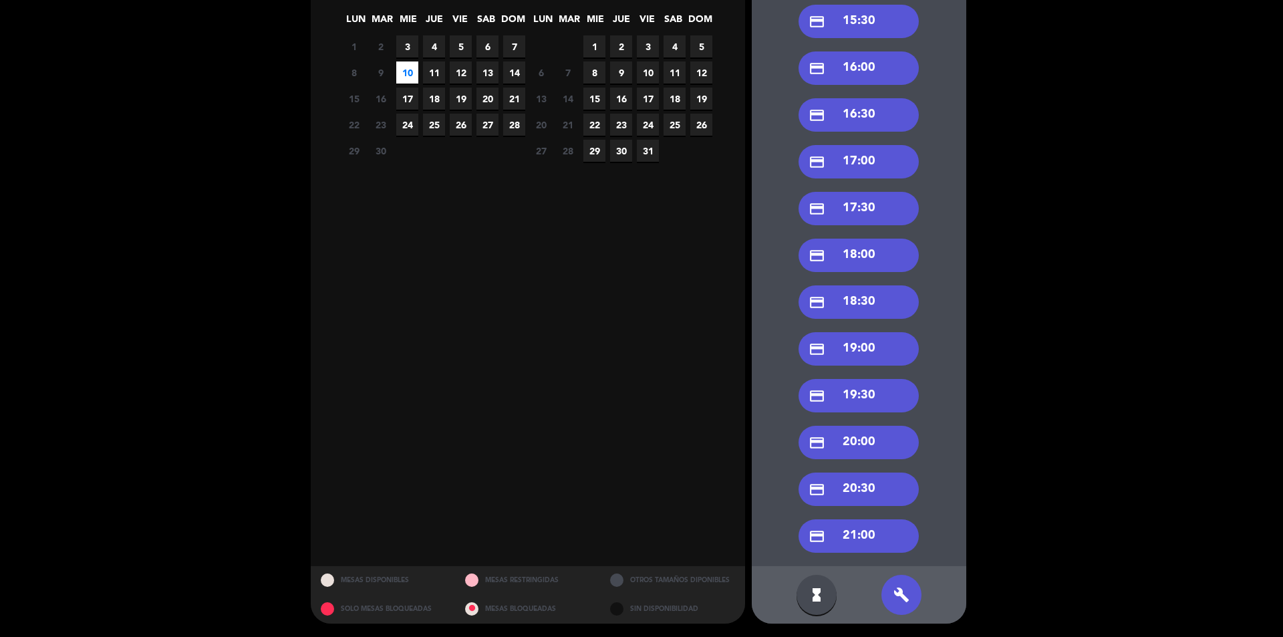
click at [900, 595] on icon "build" at bounding box center [902, 595] width 16 height 16
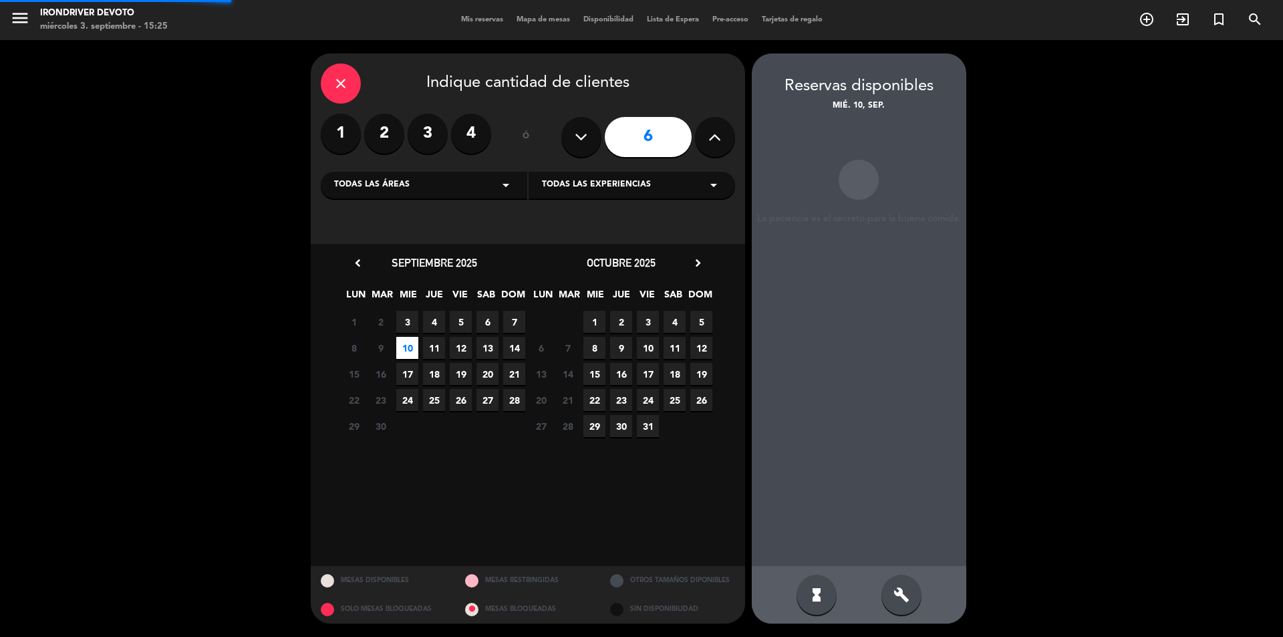
scroll to position [0, 0]
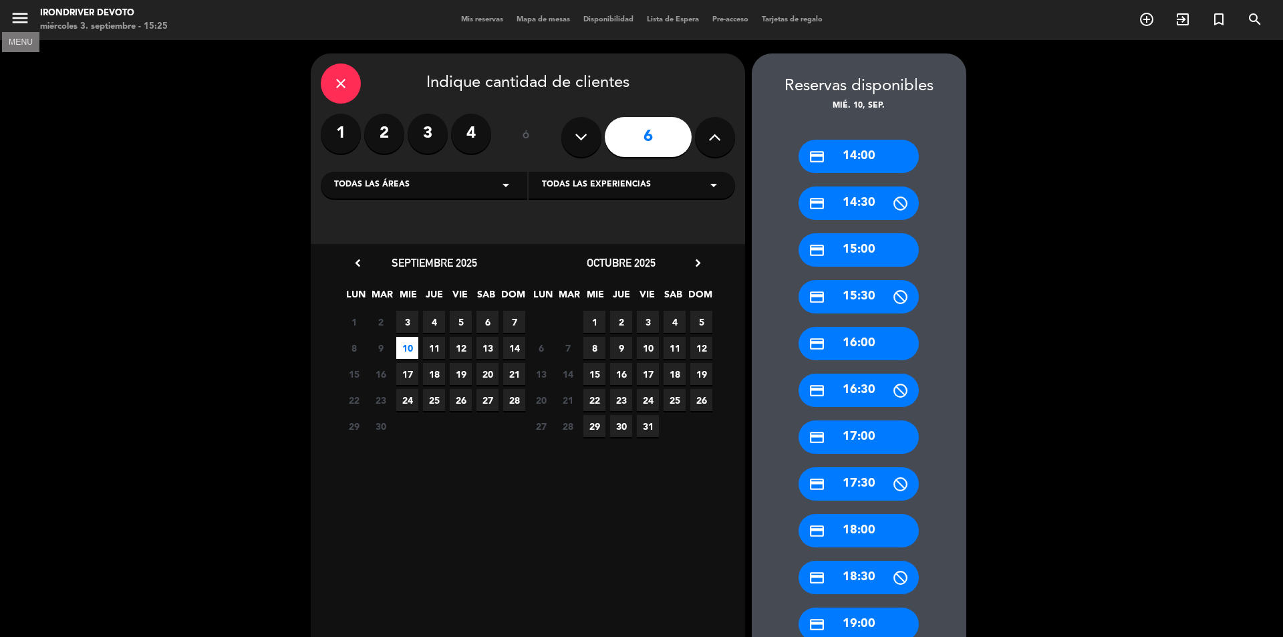
click at [22, 21] on icon "menu" at bounding box center [20, 18] width 20 height 20
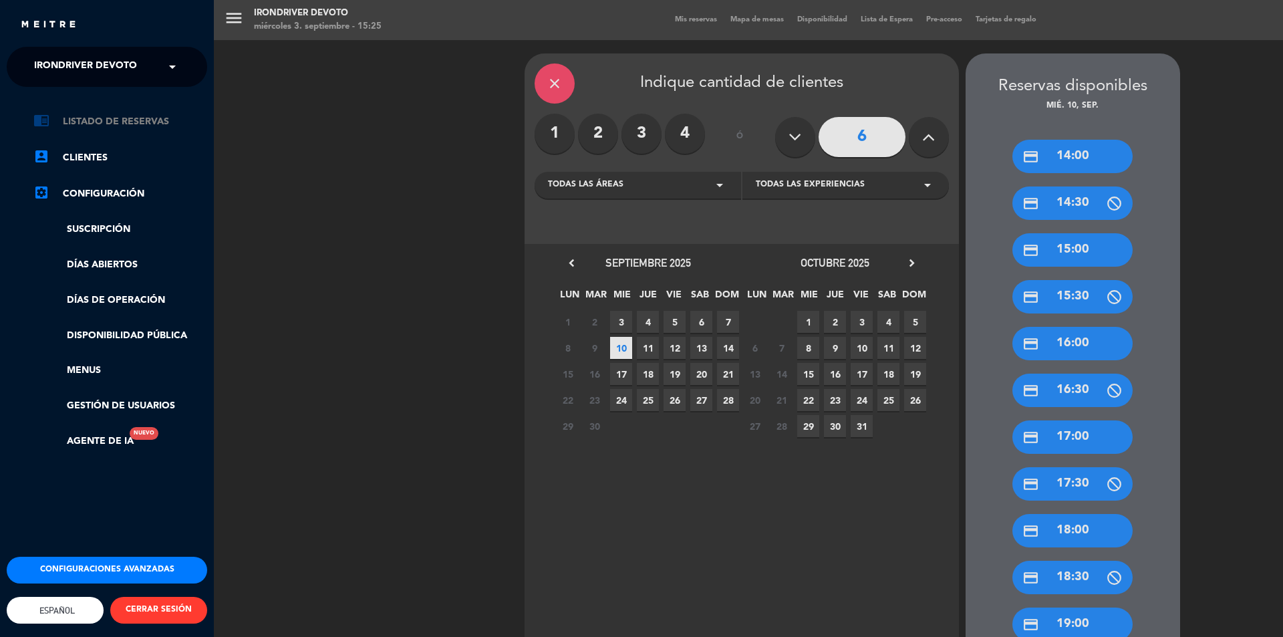
click at [119, 124] on link "chrome_reader_mode Listado de Reservas" at bounding box center [120, 122] width 174 height 16
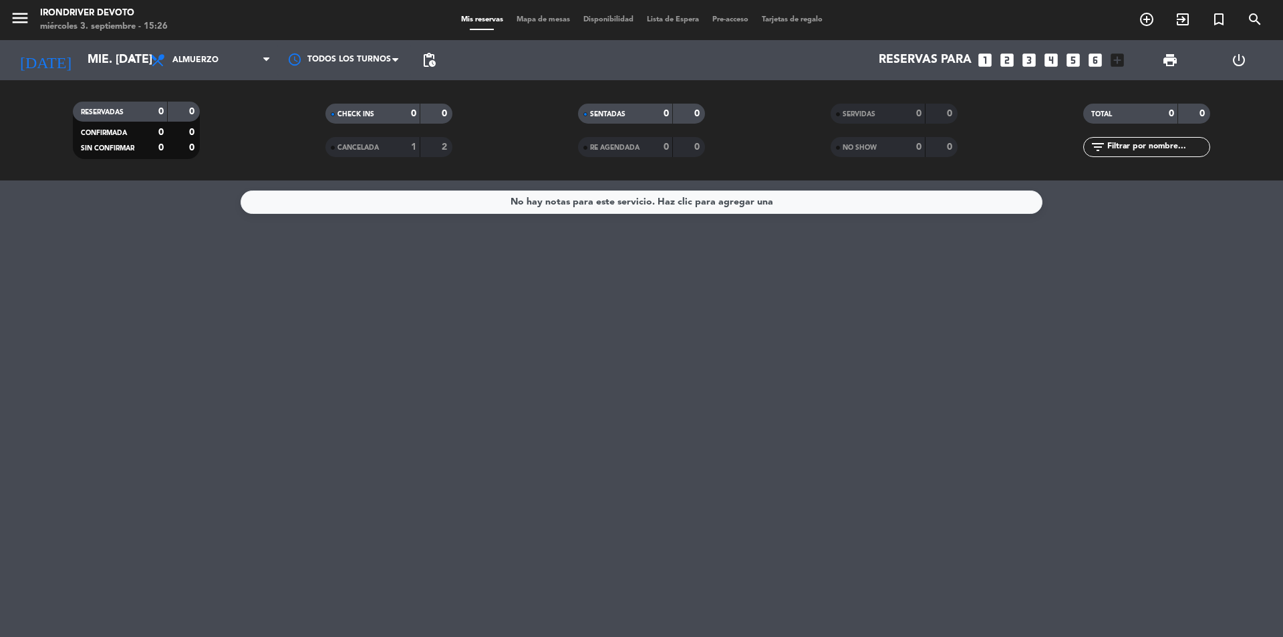
click at [616, 19] on span "Disponibilidad" at bounding box center [608, 19] width 63 height 7
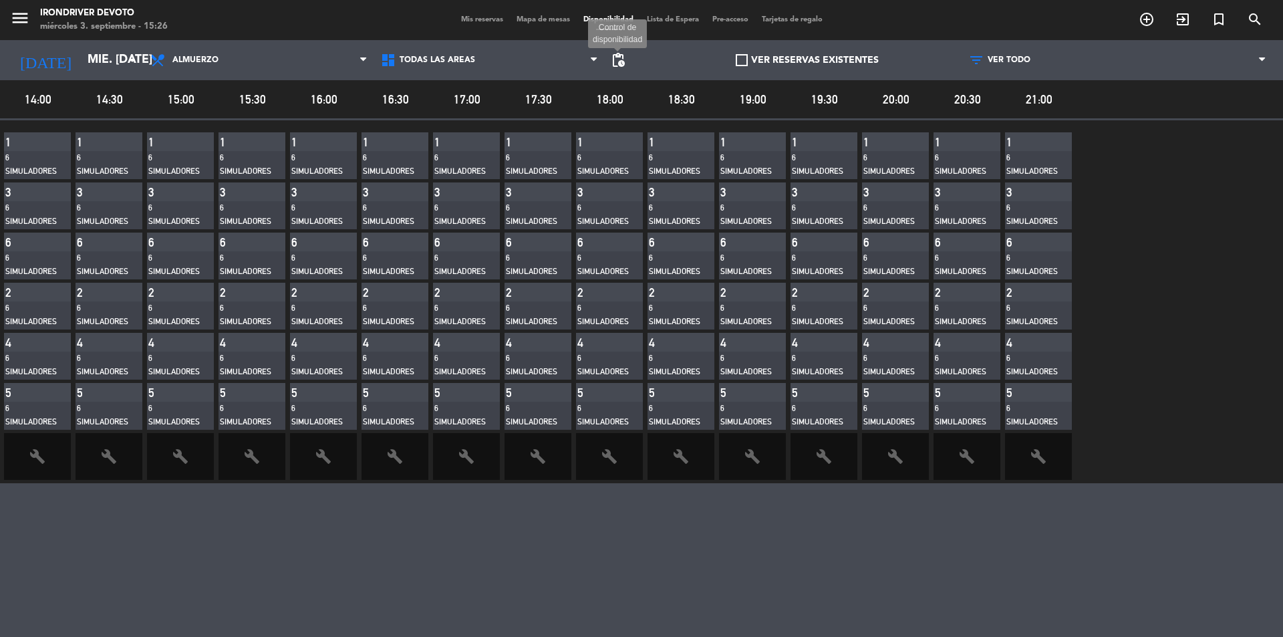
click at [611, 57] on span "pending_actions" at bounding box center [618, 60] width 16 height 16
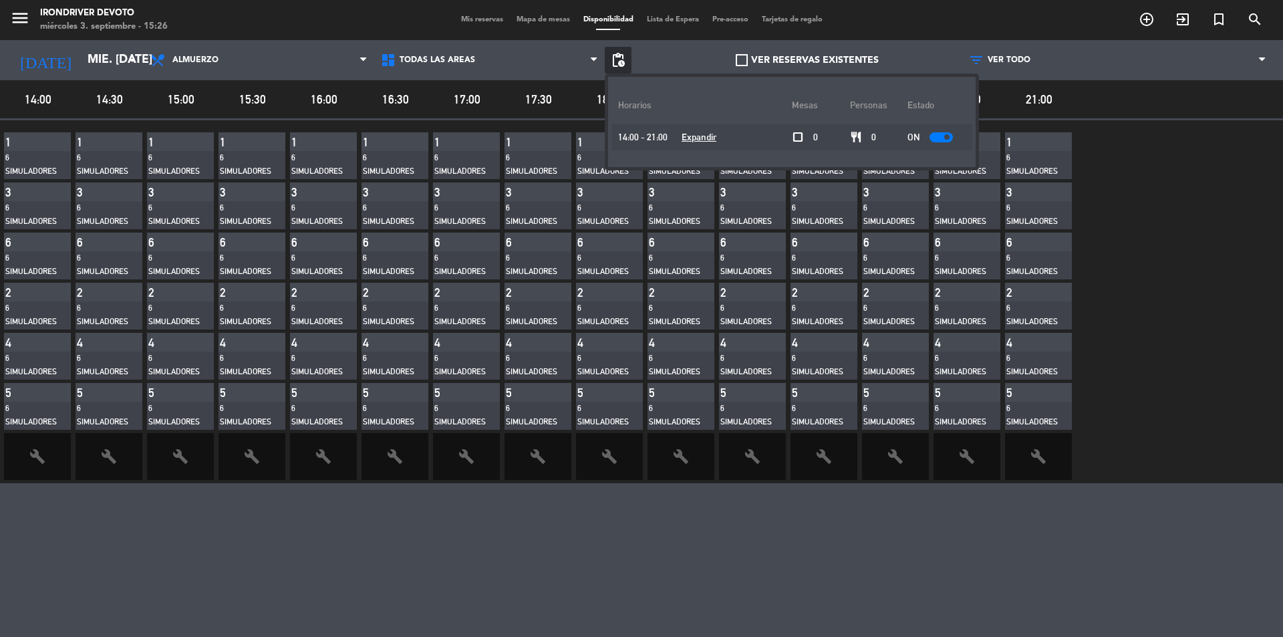
click at [691, 137] on u "Expandir" at bounding box center [699, 137] width 35 height 11
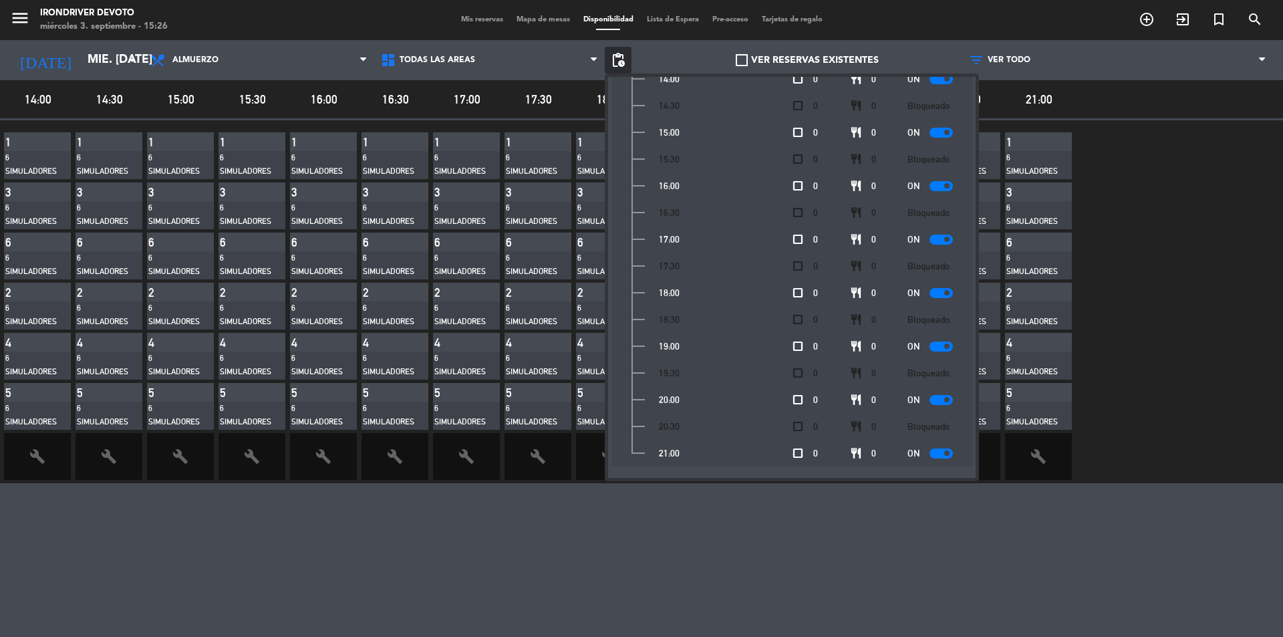
scroll to position [90, 0]
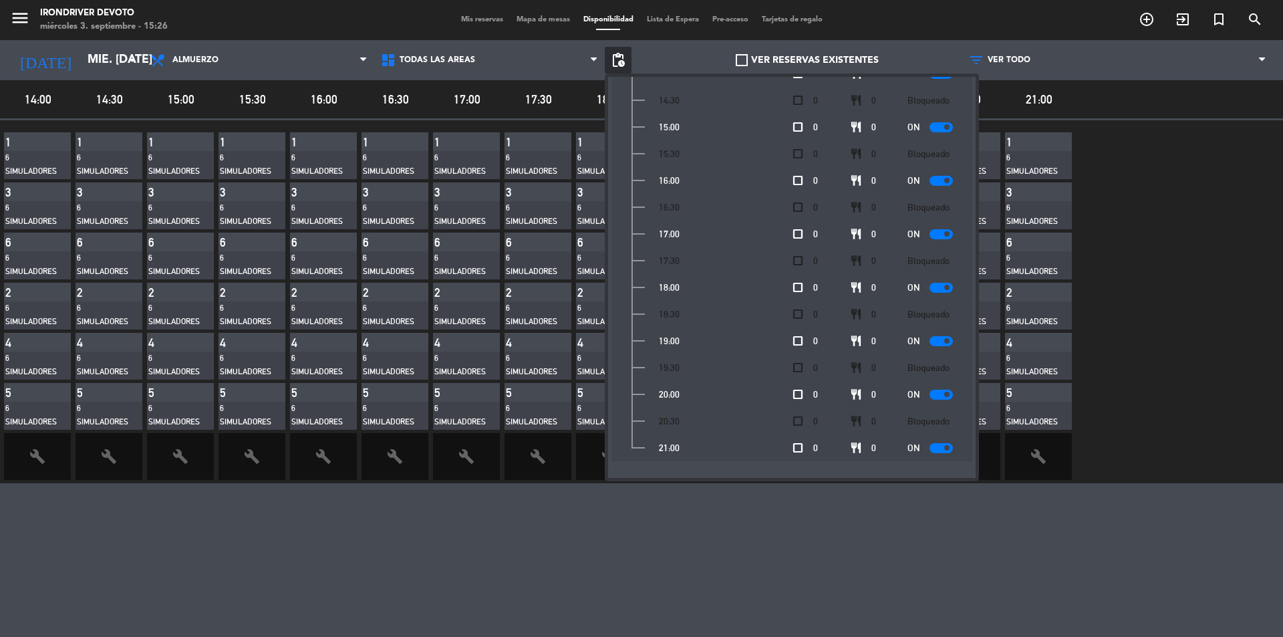
click at [944, 286] on span at bounding box center [946, 287] width 5 height 5
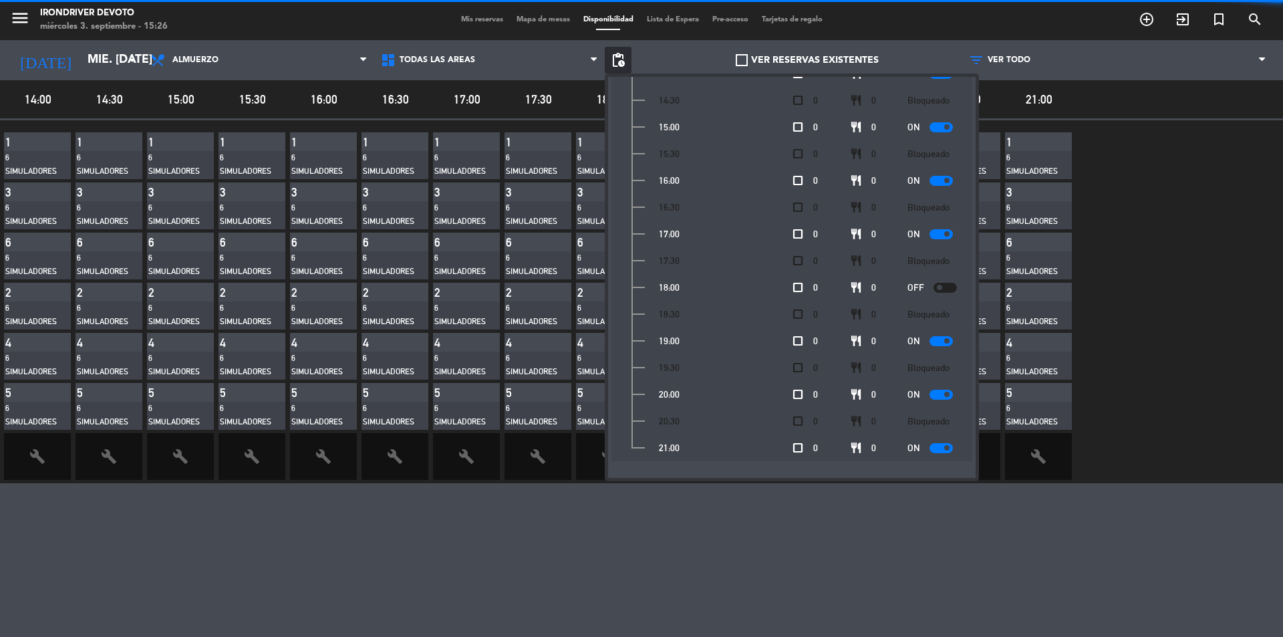
click at [944, 342] on span at bounding box center [946, 340] width 5 height 5
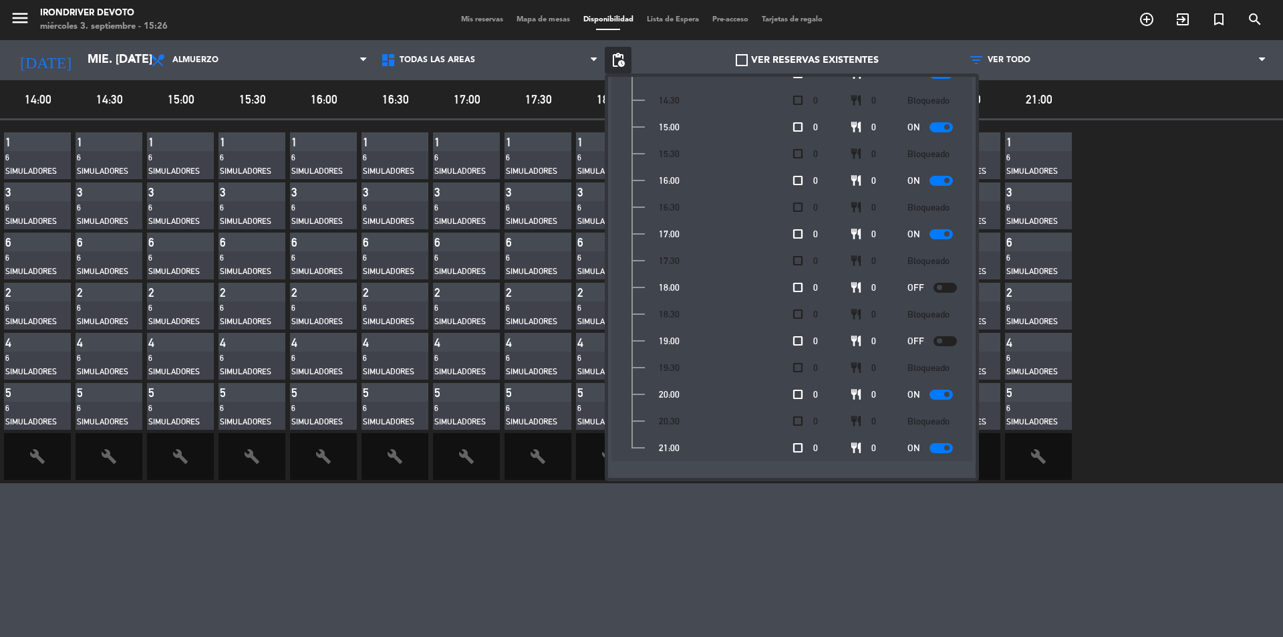
click at [936, 392] on div at bounding box center [941, 395] width 23 height 10
click at [944, 448] on span at bounding box center [946, 447] width 5 height 5
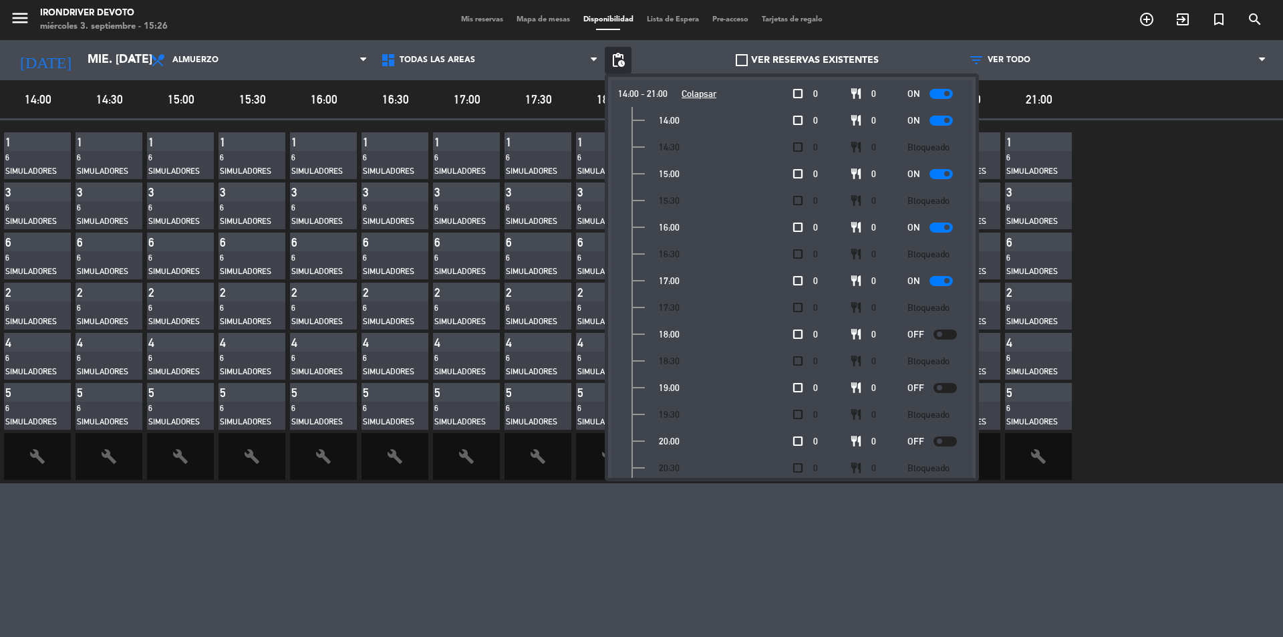
scroll to position [0, 0]
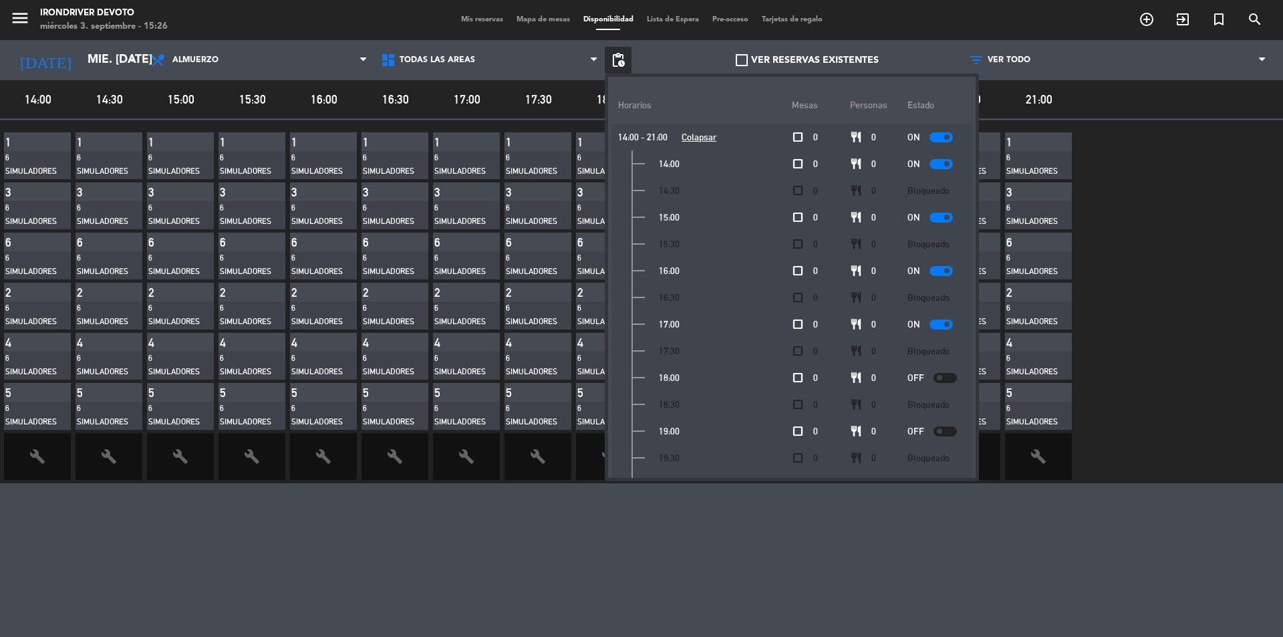
click at [670, 45] on div "VER RESERVAS EXISTENTES" at bounding box center [807, 60] width 311 height 40
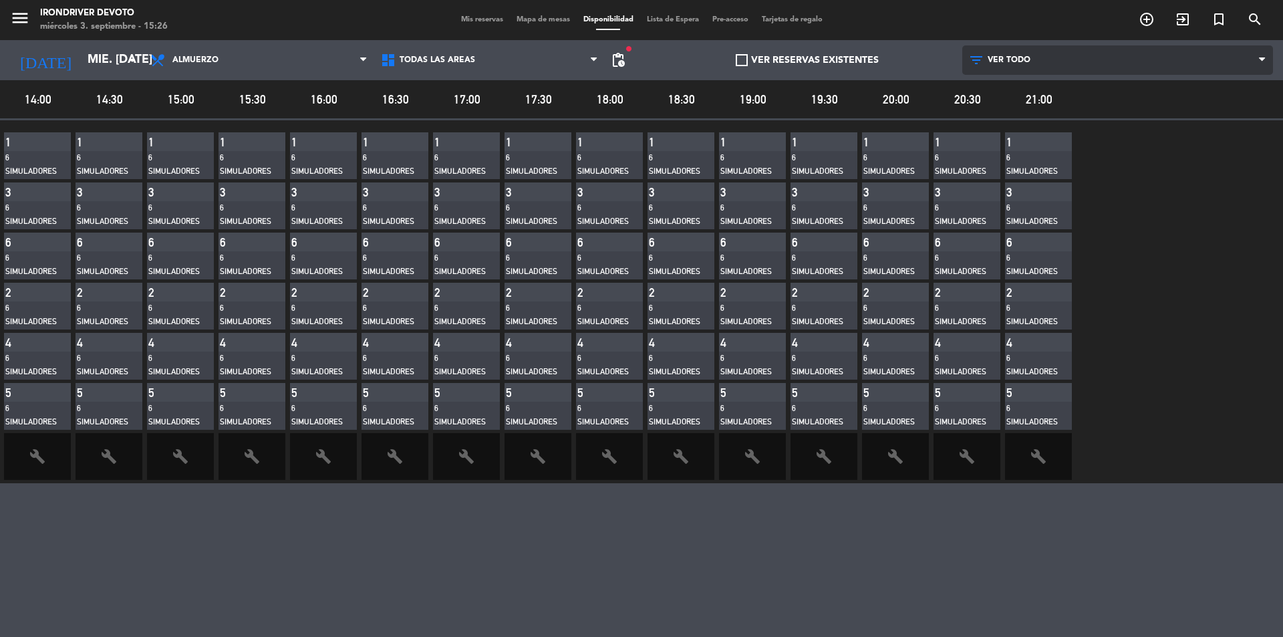
click at [1190, 61] on span "VER TODO" at bounding box center [1117, 59] width 311 height 29
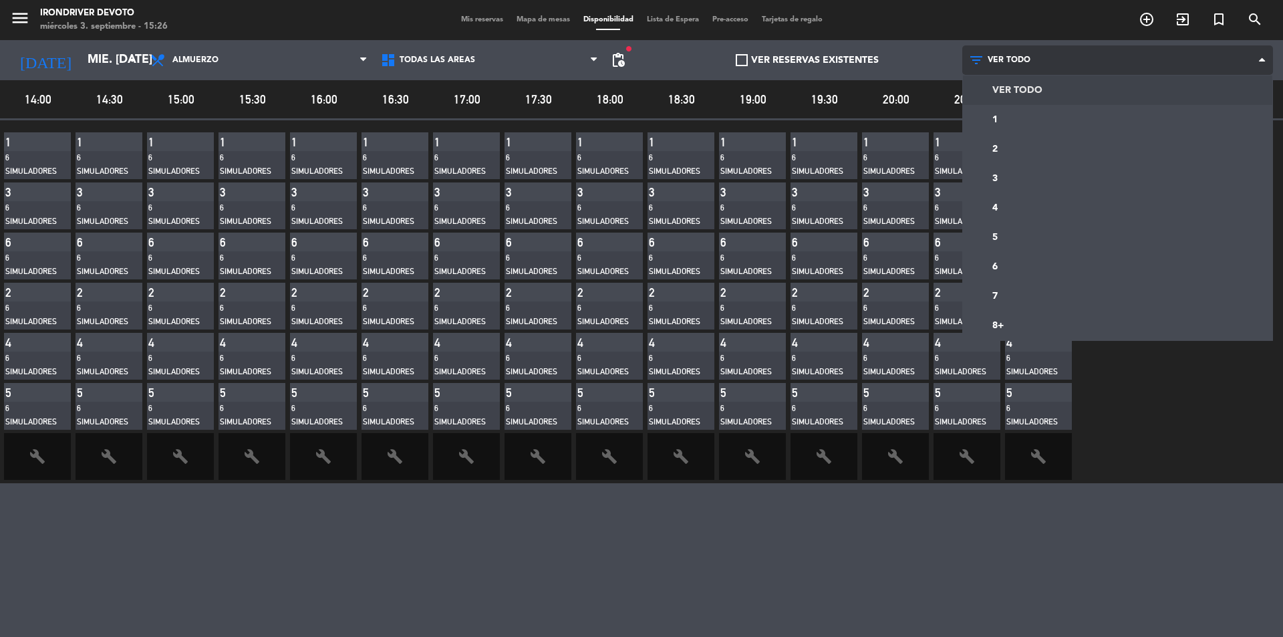
click at [1190, 61] on span "VER TODO" at bounding box center [1117, 59] width 311 height 29
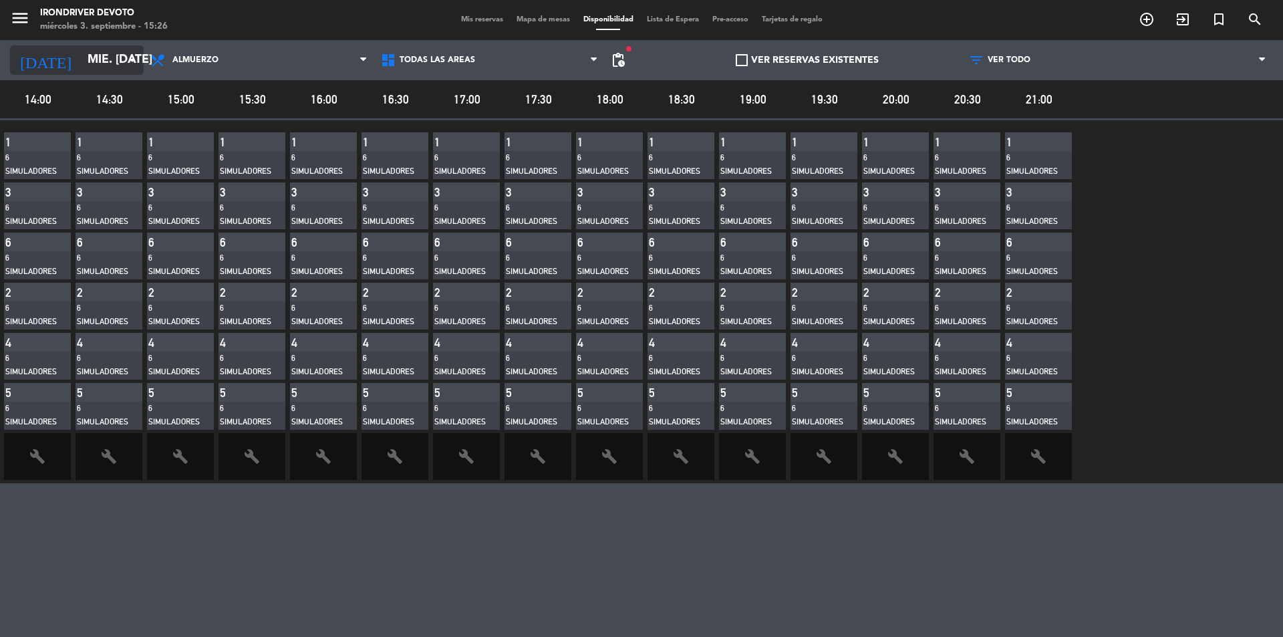
click at [115, 55] on input "mié. [DATE]" at bounding box center [158, 60] width 155 height 27
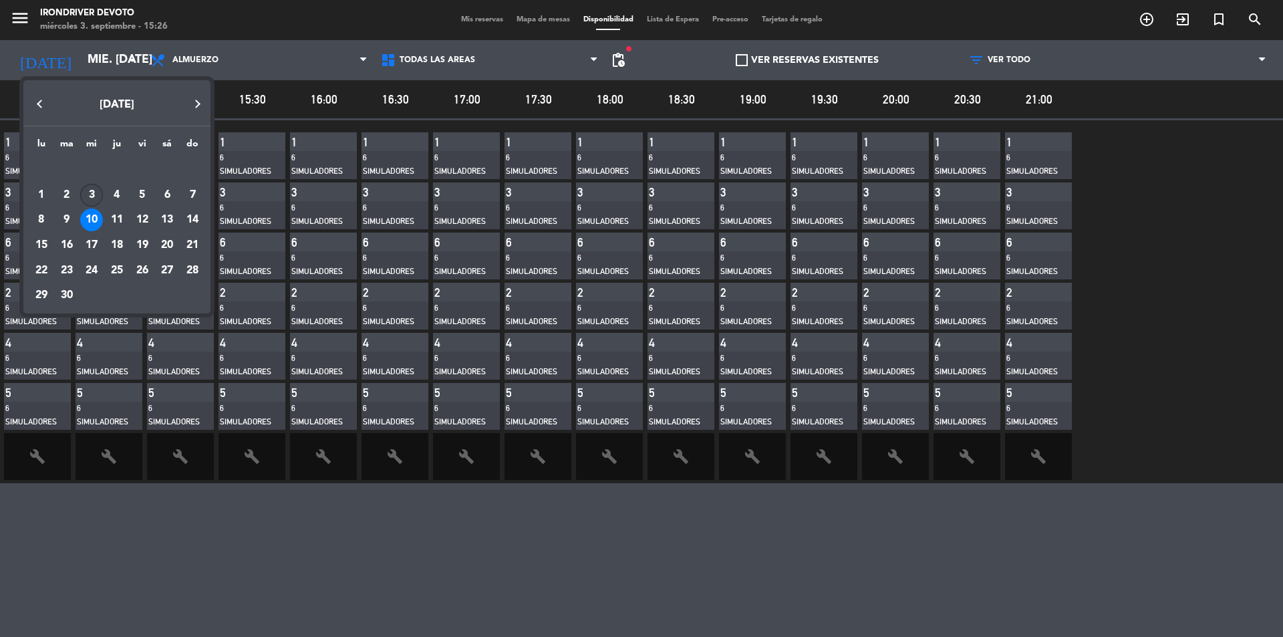
click at [98, 200] on div "3" at bounding box center [91, 195] width 23 height 23
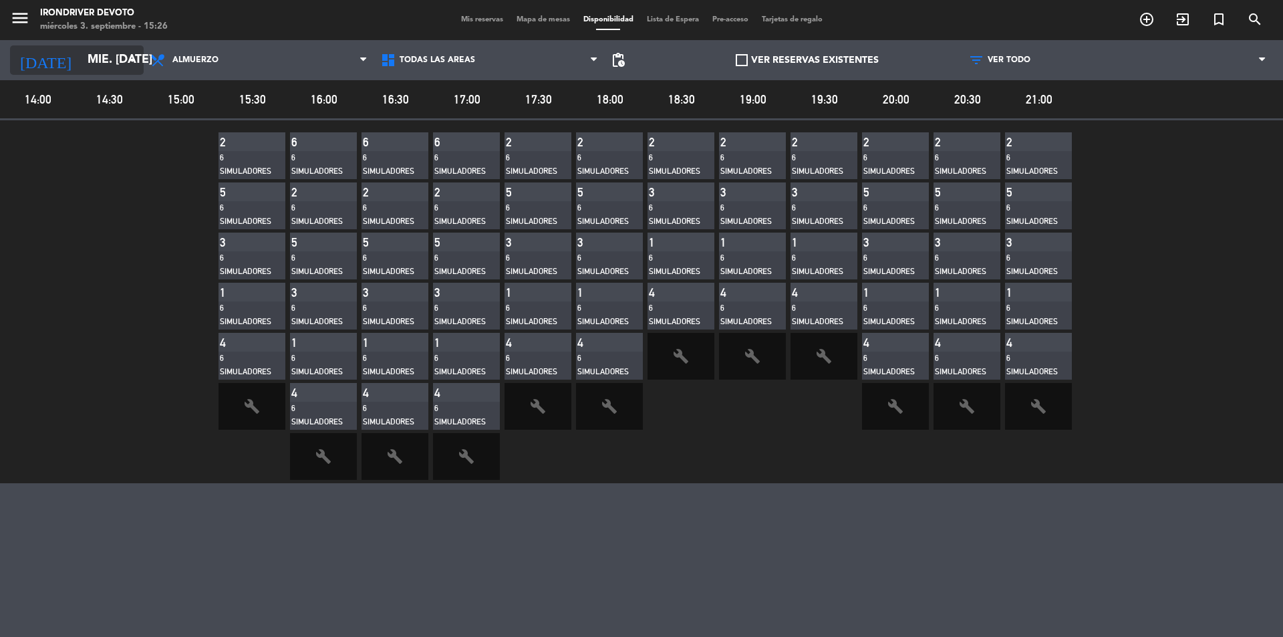
click at [115, 58] on input "mié. [DATE]" at bounding box center [158, 60] width 155 height 27
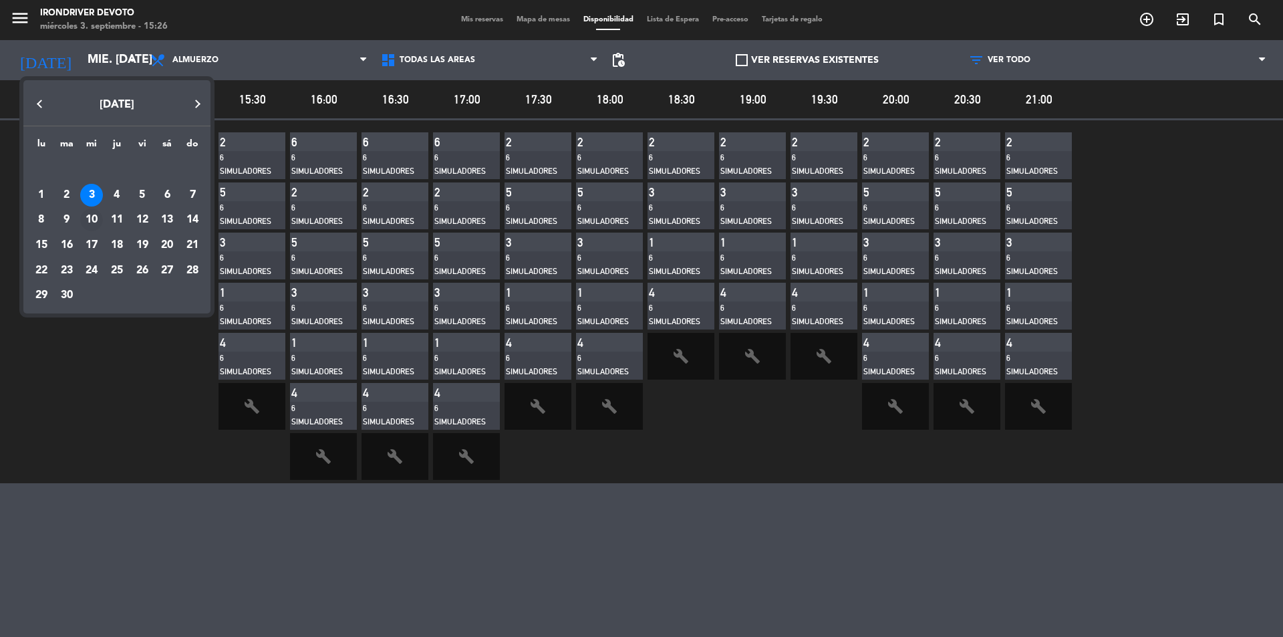
click at [96, 217] on div "10" at bounding box center [91, 220] width 23 height 23
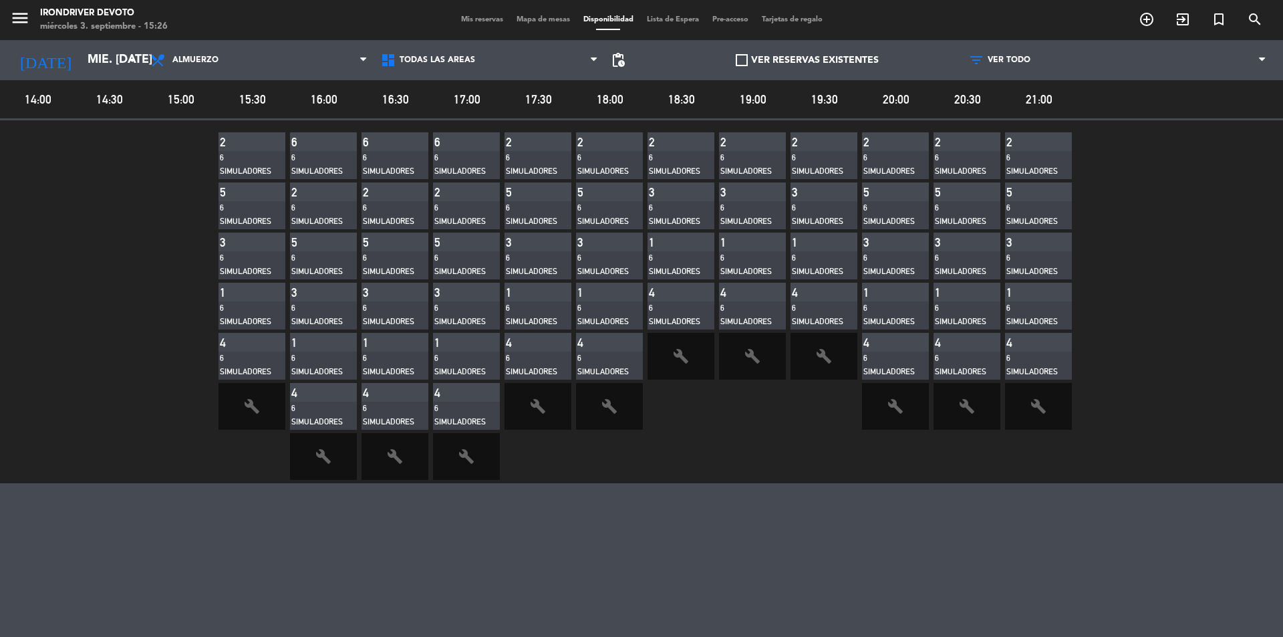
type input "mié. [DATE]"
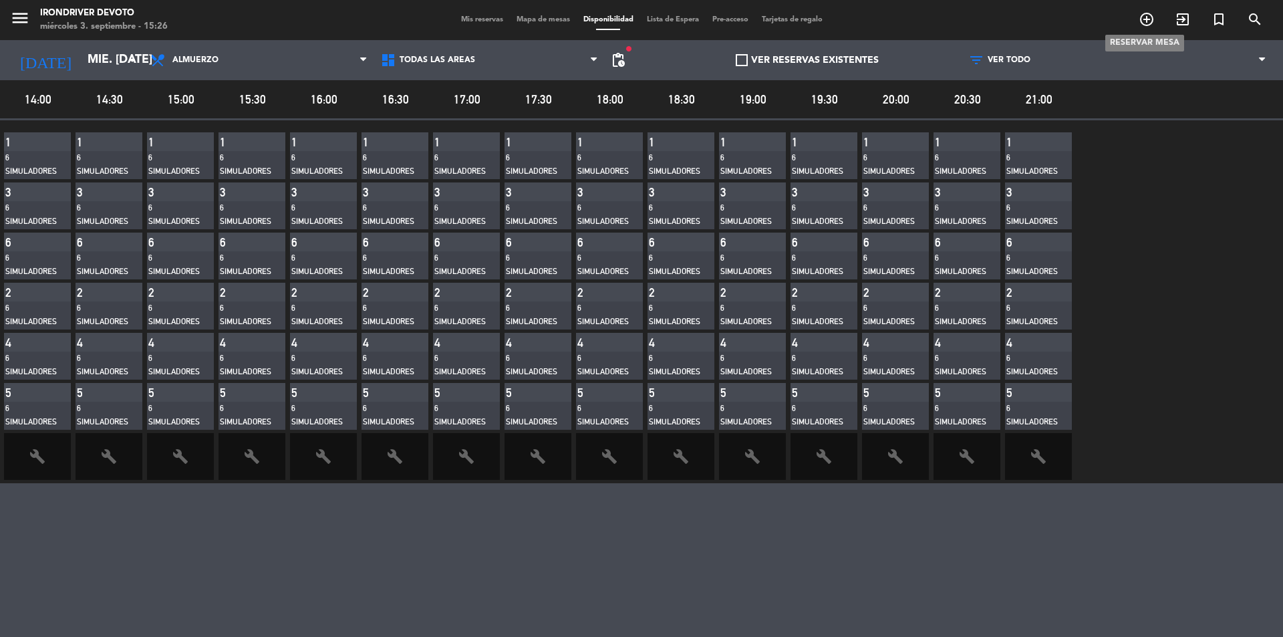
click at [1139, 21] on icon "add_circle_outline" at bounding box center [1147, 19] width 16 height 16
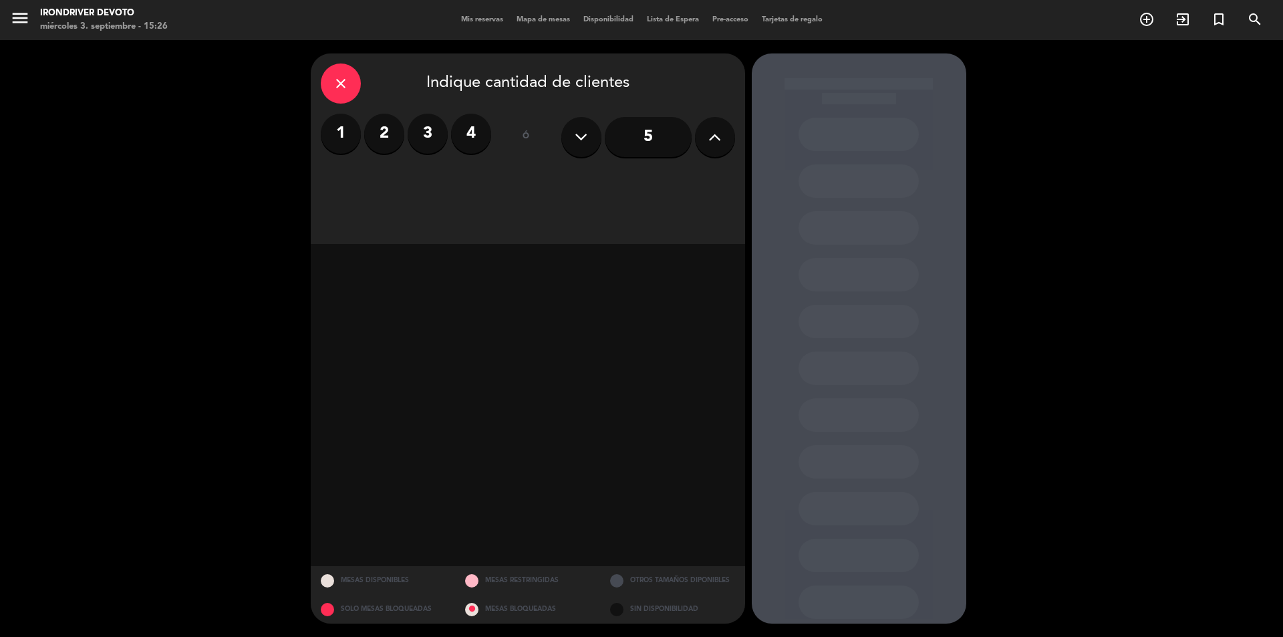
click at [712, 139] on icon at bounding box center [714, 137] width 13 height 20
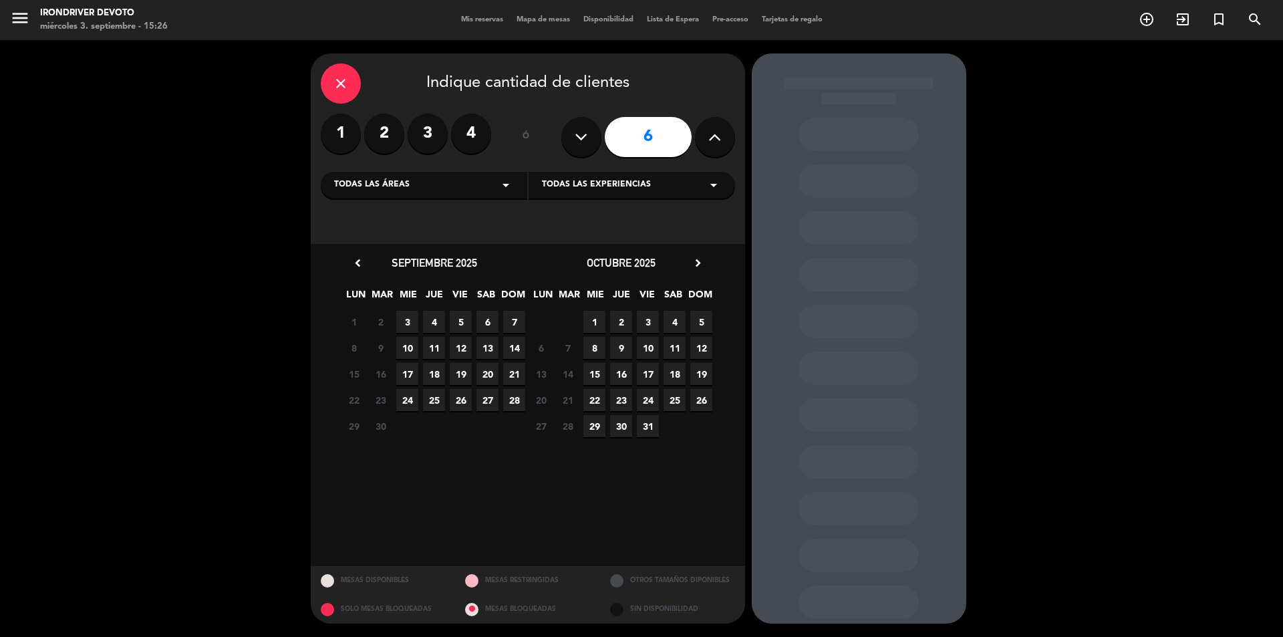
click at [412, 352] on span "10" at bounding box center [407, 348] width 22 height 22
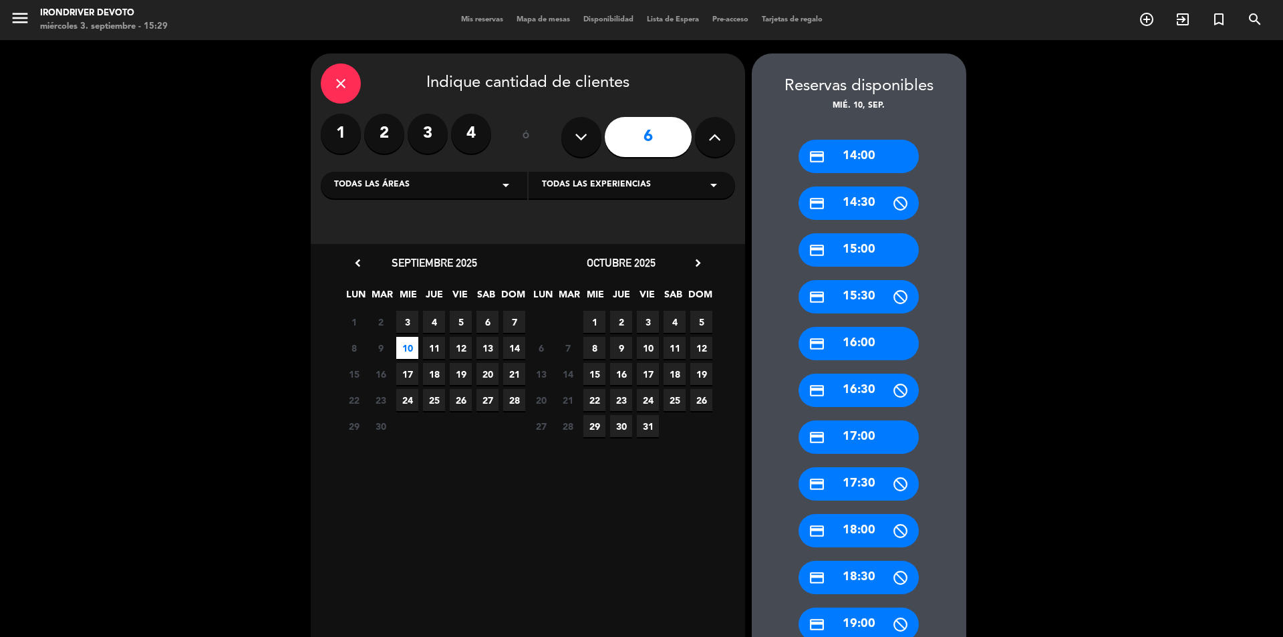
click at [599, 19] on span "Disponibilidad" at bounding box center [608, 19] width 63 height 7
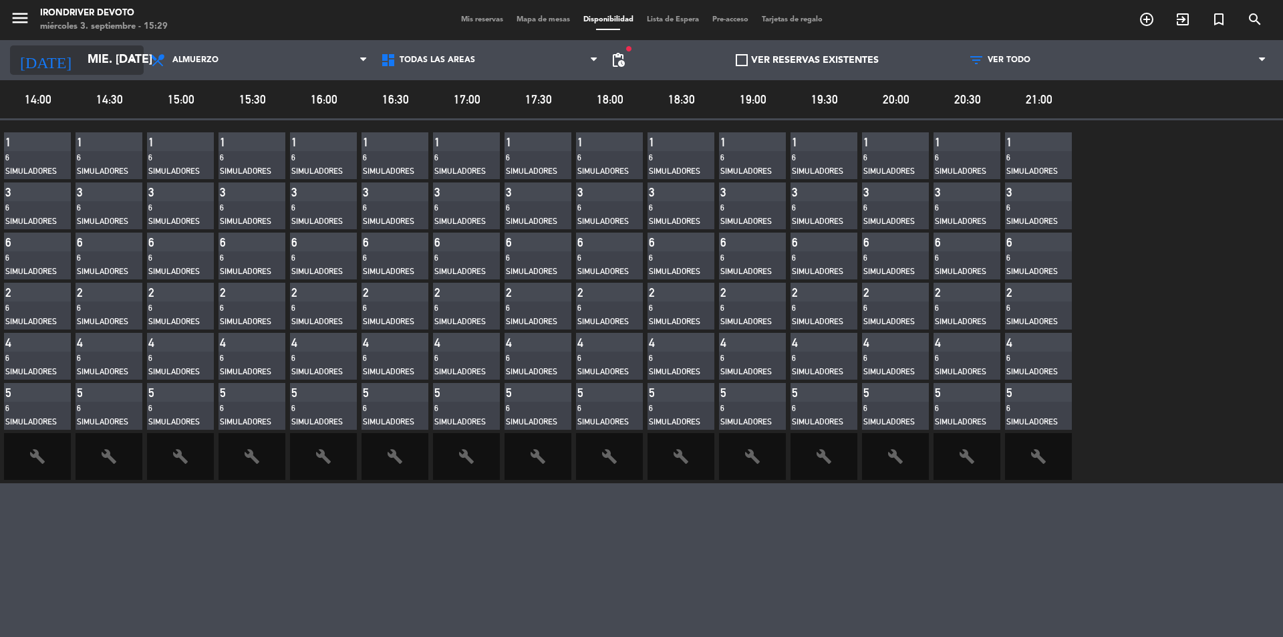
click at [136, 59] on icon "arrow_drop_down" at bounding box center [132, 60] width 16 height 16
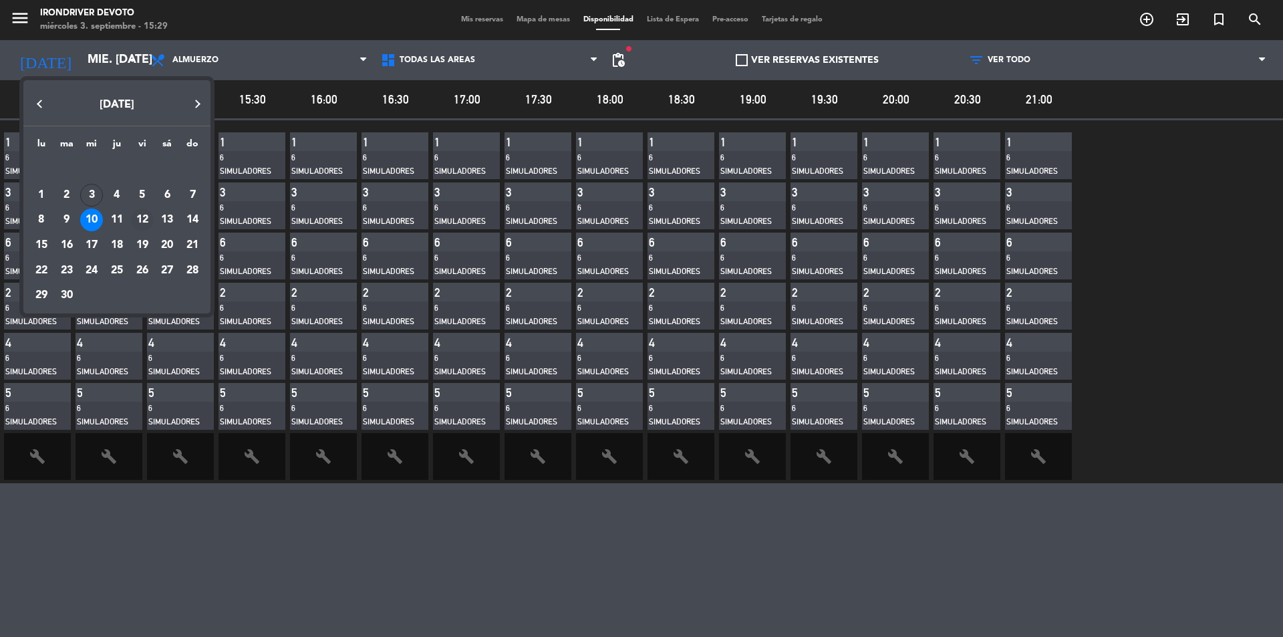
click at [140, 217] on div "12" at bounding box center [142, 220] width 23 height 23
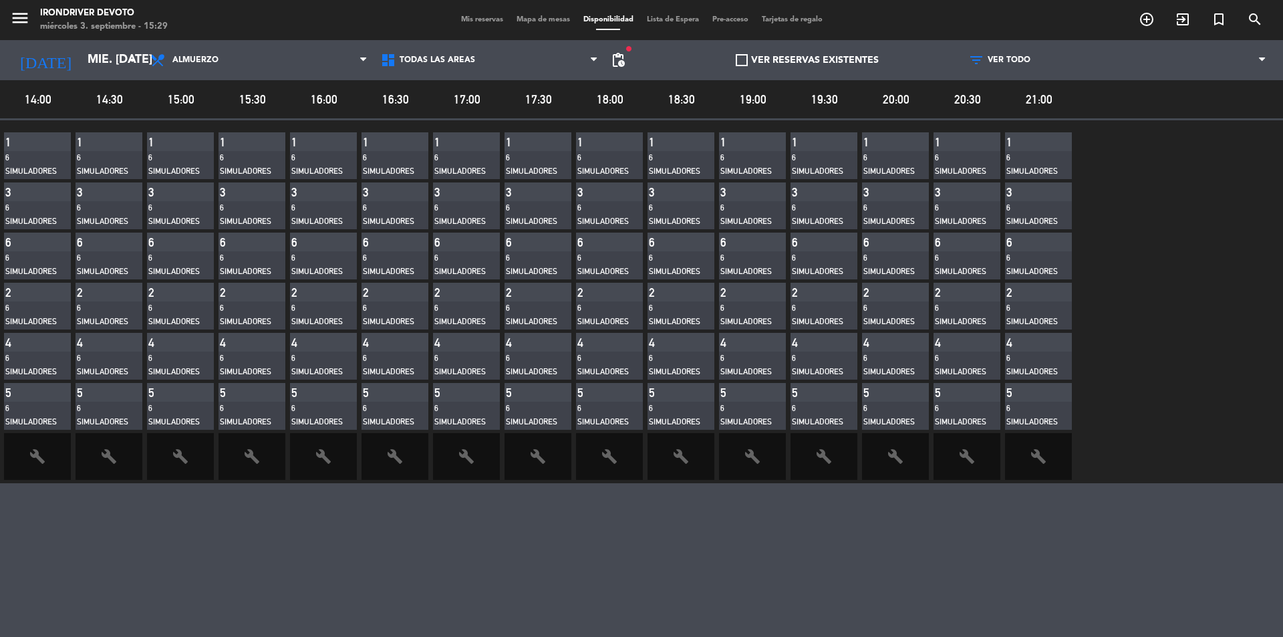
type input "vie. [DATE]"
click at [619, 63] on span "pending_actions" at bounding box center [618, 60] width 16 height 16
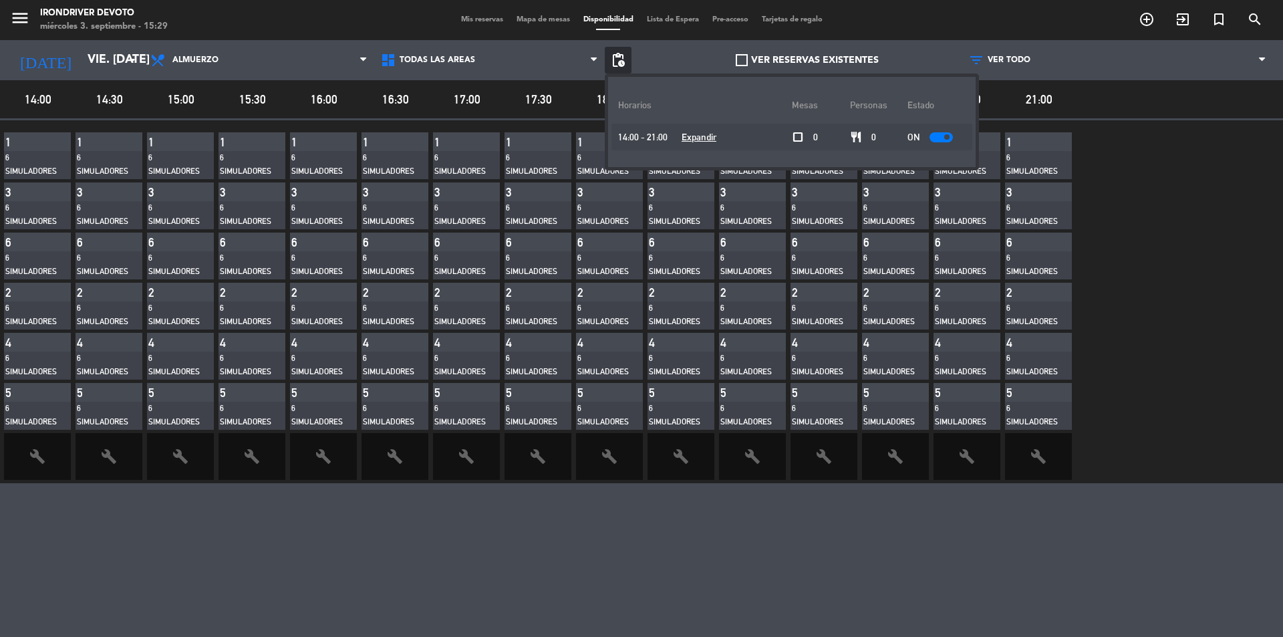
click at [691, 132] on u "Expandir" at bounding box center [699, 137] width 35 height 11
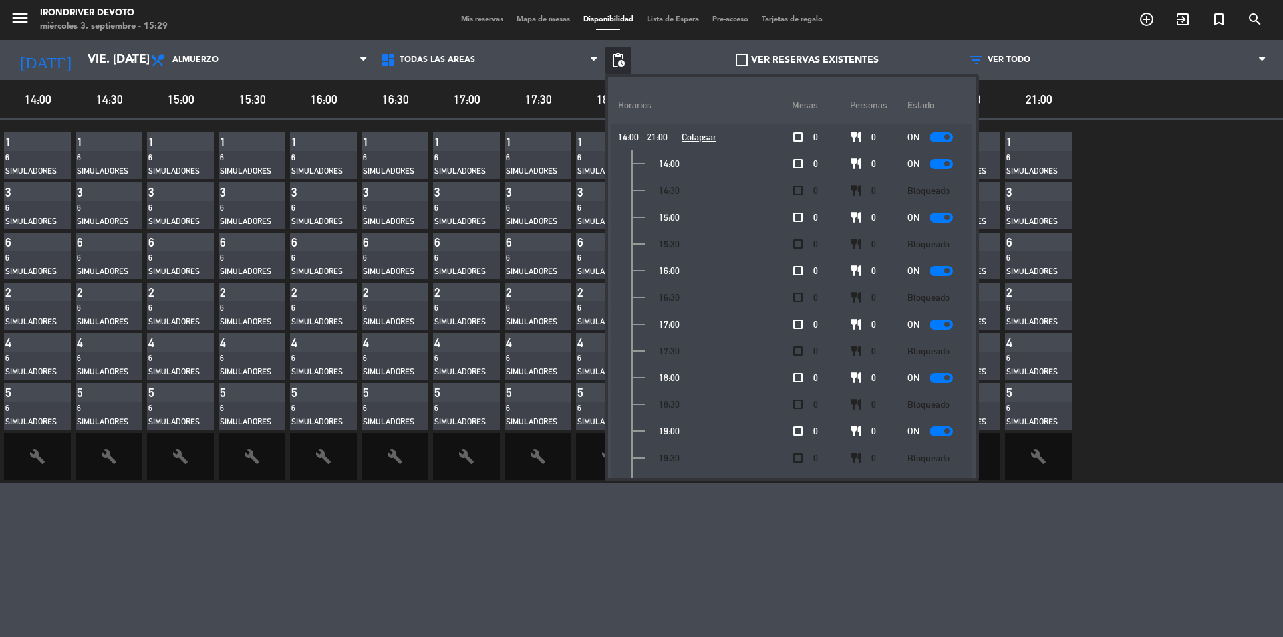
click at [944, 164] on span at bounding box center [946, 163] width 5 height 5
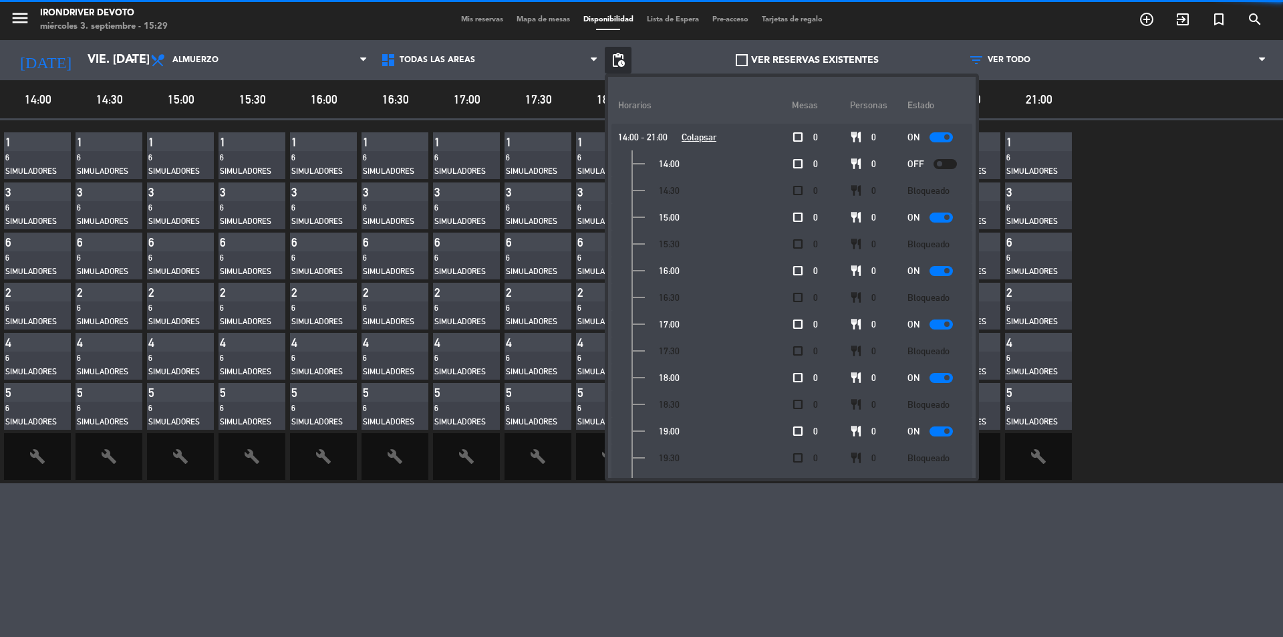
click at [944, 215] on span at bounding box center [946, 217] width 5 height 5
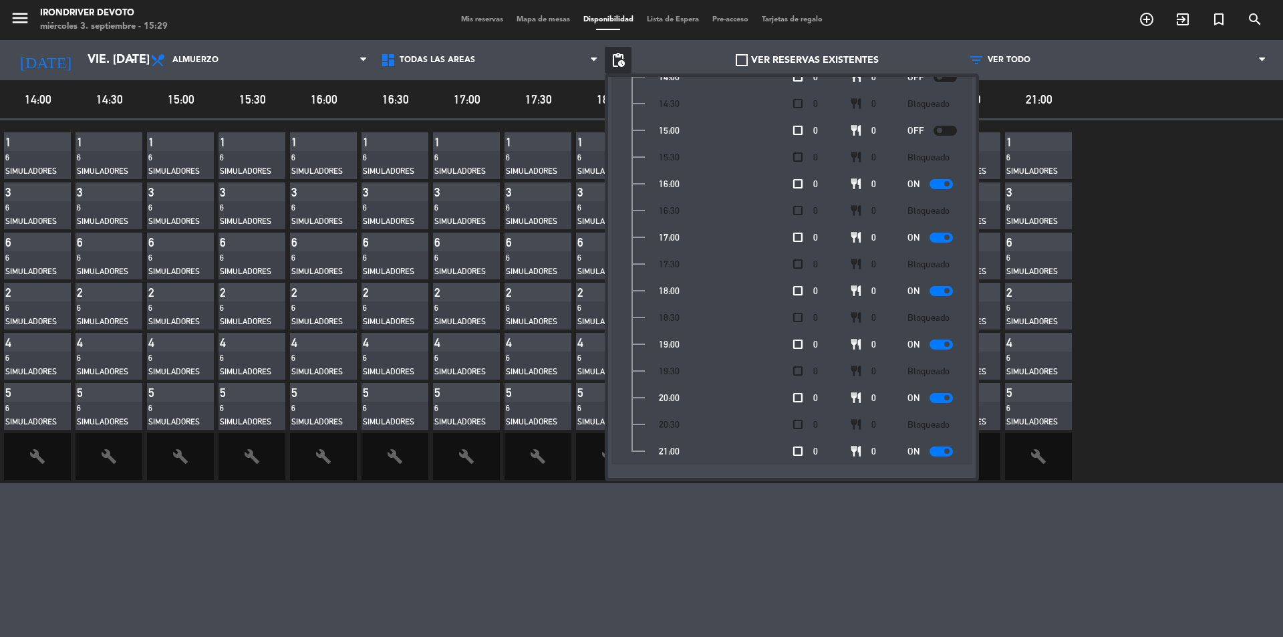
scroll to position [90, 0]
click at [620, 57] on span "pending_actions" at bounding box center [618, 60] width 16 height 16
